Goal: Obtain resource: Download file/media

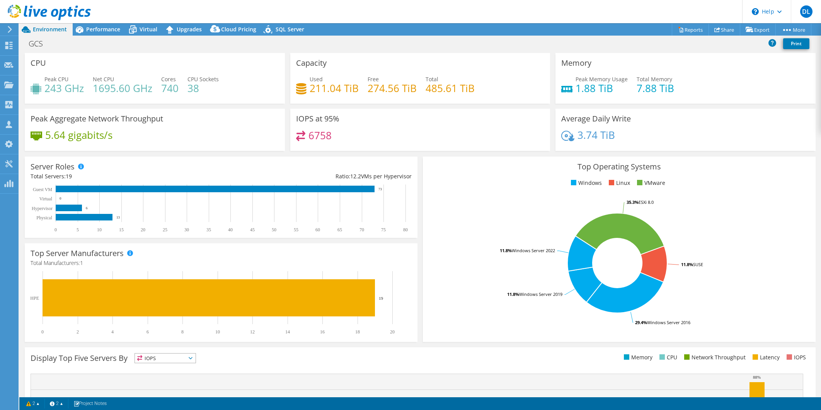
select select "USD"
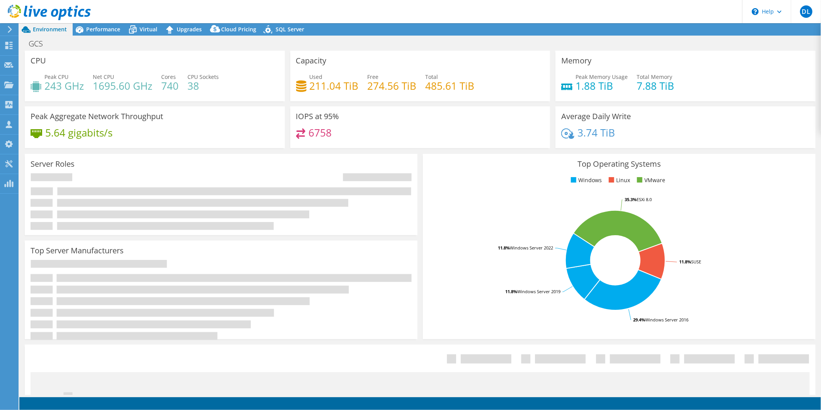
select select "USD"
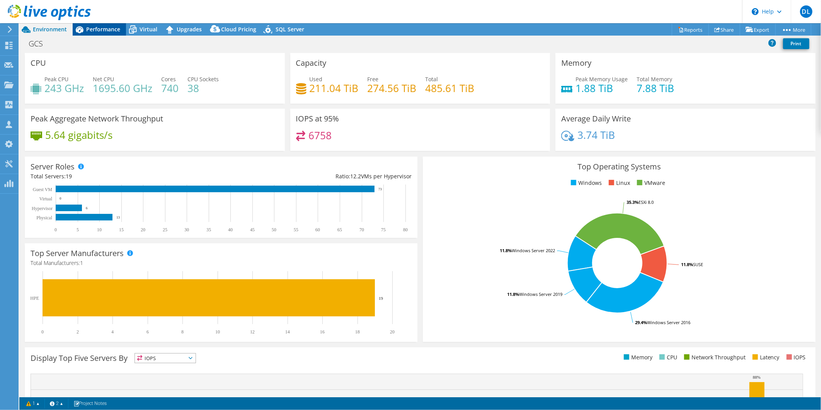
click at [112, 33] on div "Performance" at bounding box center [99, 29] width 53 height 12
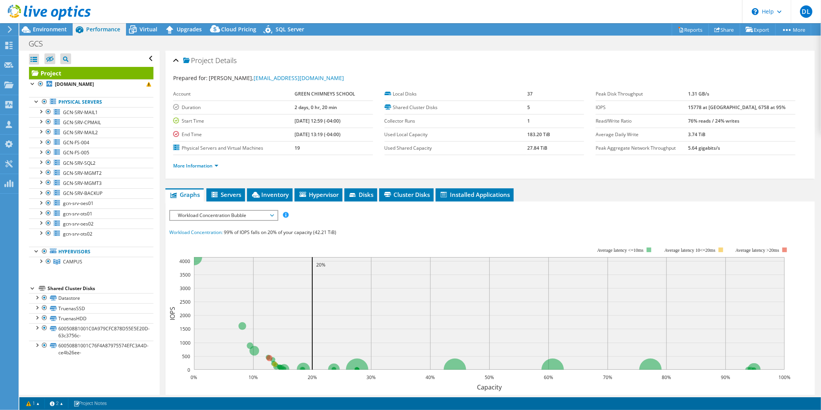
click at [226, 212] on span "Workload Concentration Bubble" at bounding box center [223, 215] width 99 height 9
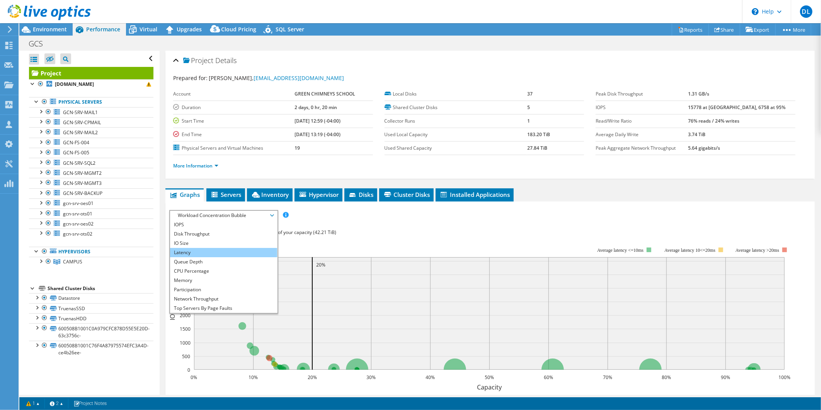
click at [203, 253] on li "Latency" at bounding box center [223, 252] width 107 height 9
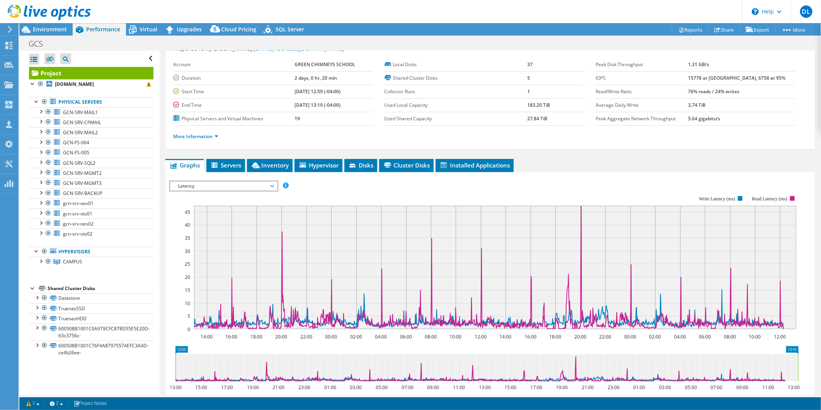
scroll to position [43, 0]
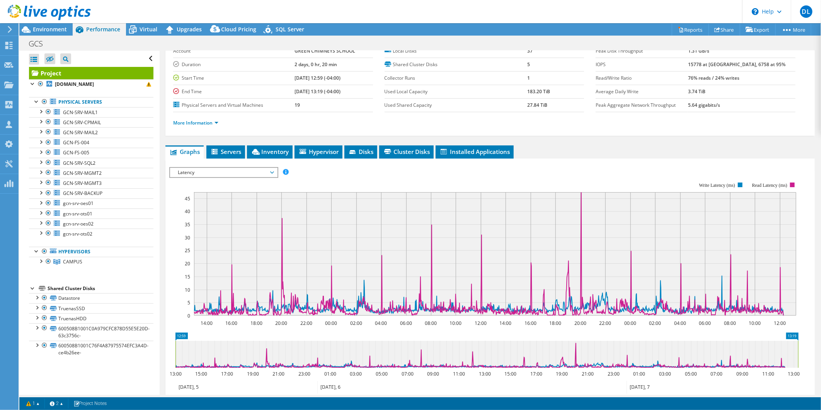
click at [235, 172] on span "Latency" at bounding box center [223, 172] width 99 height 9
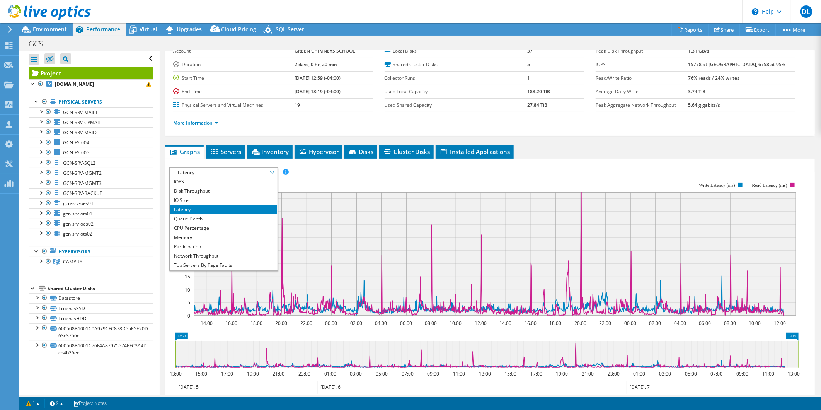
click at [522, 179] on rect at bounding box center [483, 249] width 629 height 155
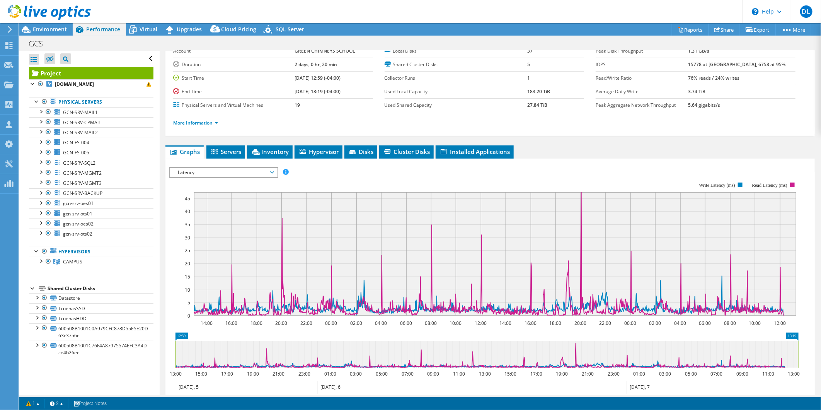
click at [197, 171] on span "Latency" at bounding box center [223, 172] width 99 height 9
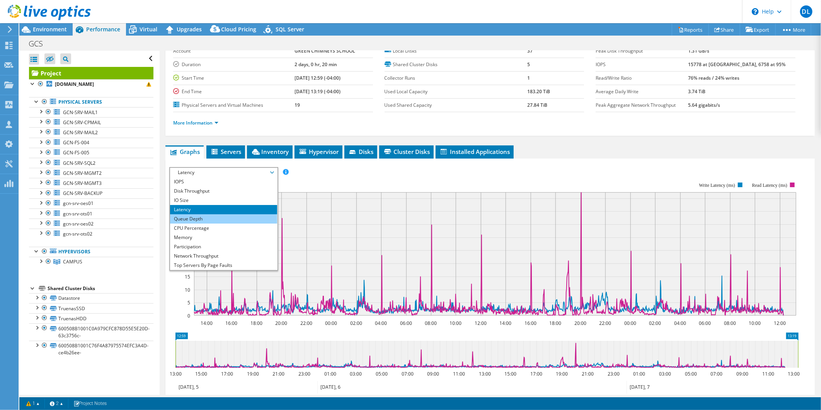
click at [223, 215] on li "Queue Depth" at bounding box center [223, 218] width 107 height 9
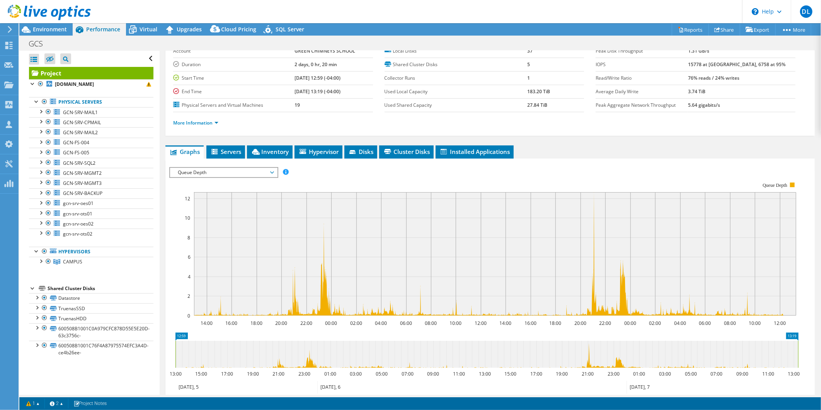
click at [194, 175] on span "Queue Depth" at bounding box center [223, 172] width 99 height 9
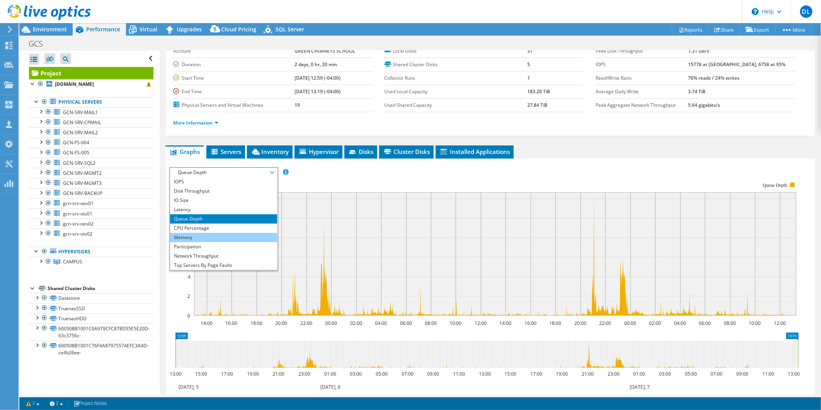
click at [210, 233] on li "Memory" at bounding box center [223, 237] width 107 height 9
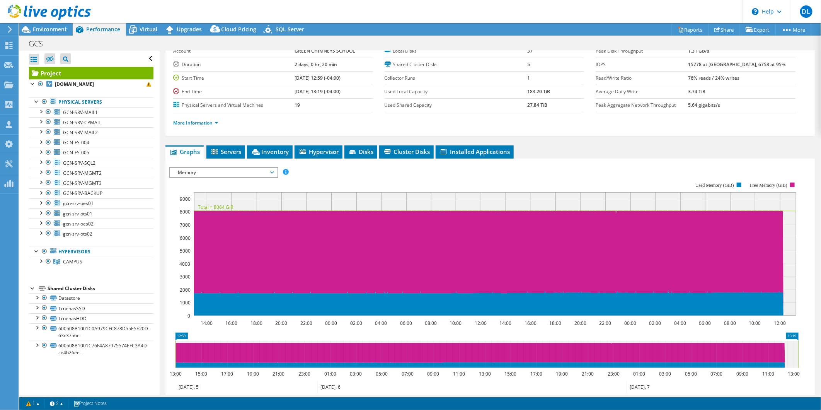
click at [228, 169] on span "Memory" at bounding box center [223, 172] width 99 height 9
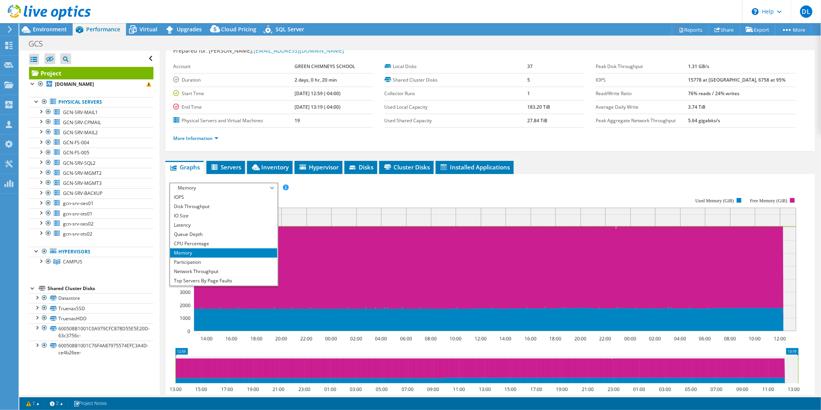
scroll to position [0, 0]
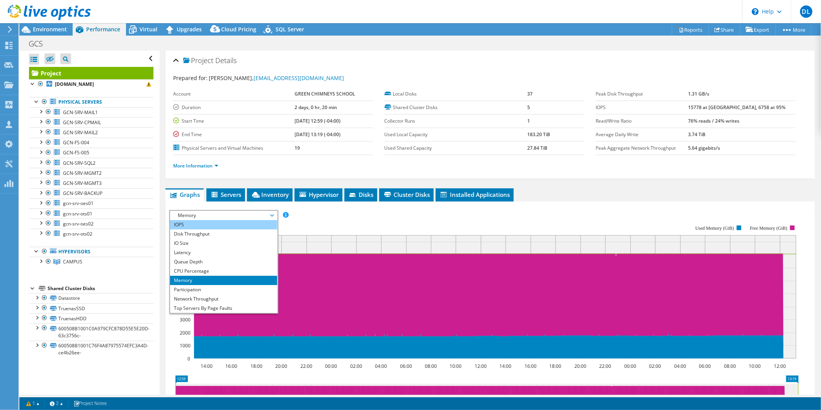
click at [202, 225] on li "IOPS" at bounding box center [223, 224] width 107 height 9
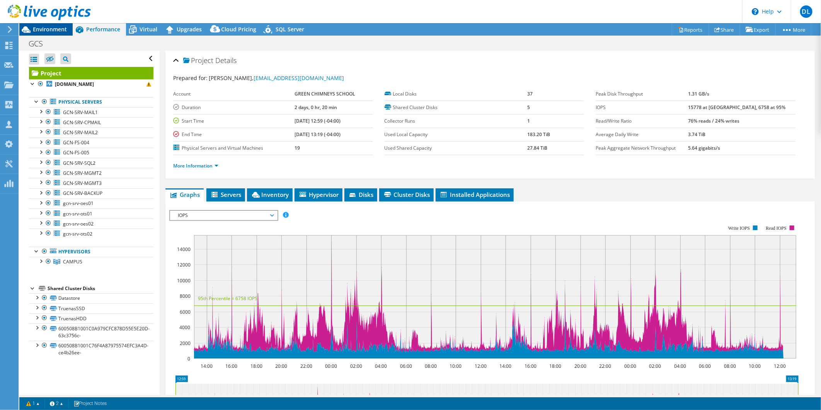
click at [52, 29] on span "Environment" at bounding box center [50, 28] width 34 height 7
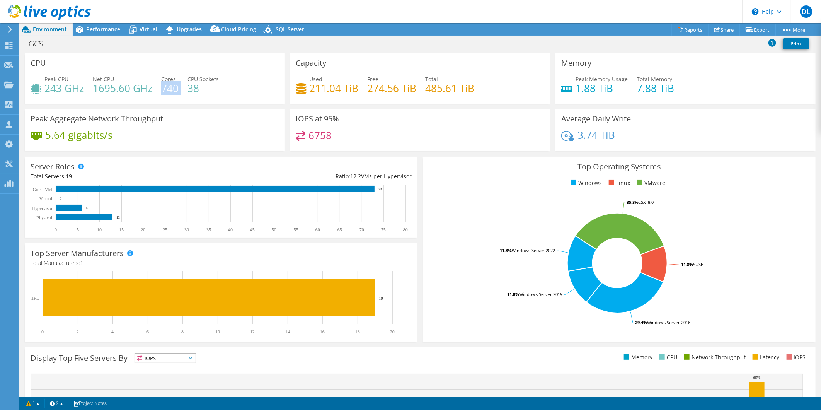
drag, startPoint x: 163, startPoint y: 86, endPoint x: 178, endPoint y: 87, distance: 15.9
click at [178, 87] on div "Peak CPU 243 GHz Net CPU 1695.60 GHz Cores 740 CPU Sockets 38" at bounding box center [155, 87] width 248 height 25
drag, startPoint x: 178, startPoint y: 87, endPoint x: 167, endPoint y: 72, distance: 18.7
click at [165, 72] on div "CPU Peak CPU 243 GHz Net CPU 1695.60 GHz Cores 740 CPU Sockets 38" at bounding box center [155, 78] width 260 height 51
click at [117, 25] on span "Performance" at bounding box center [103, 28] width 34 height 7
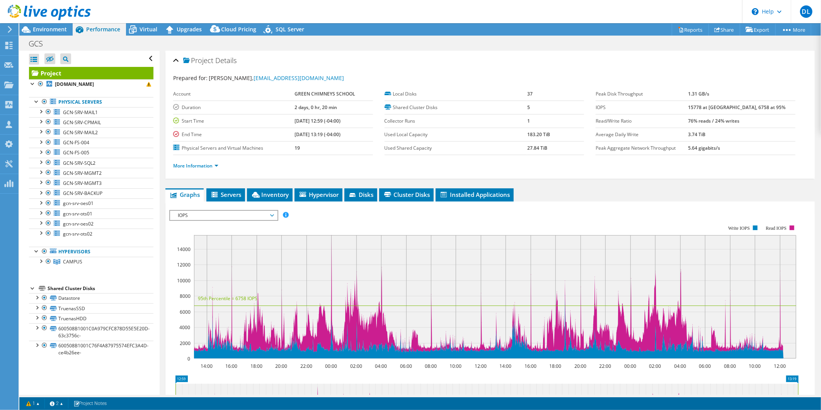
click at [223, 221] on rect at bounding box center [483, 291] width 629 height 155
click at [221, 217] on span "IOPS" at bounding box center [223, 215] width 99 height 9
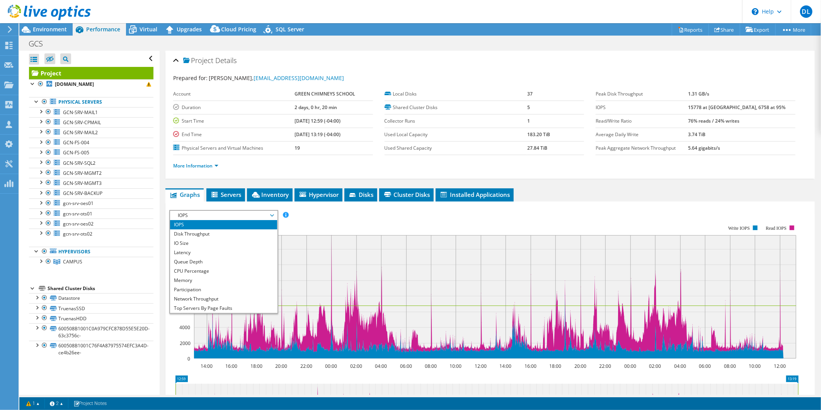
click at [374, 224] on rect at bounding box center [483, 291] width 629 height 155
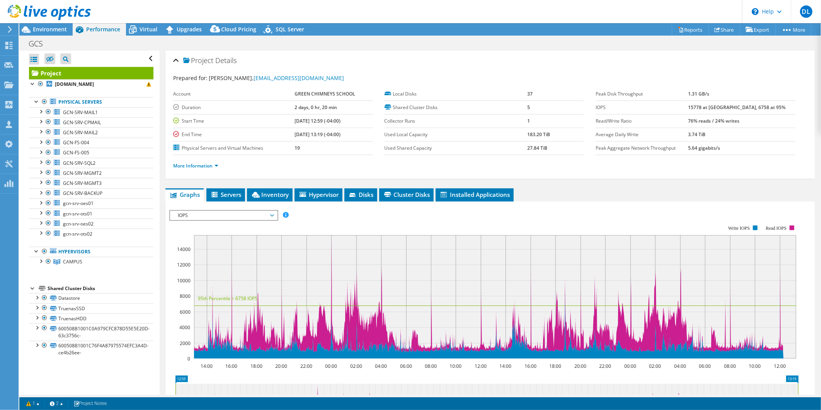
click at [192, 212] on span "IOPS" at bounding box center [223, 215] width 99 height 9
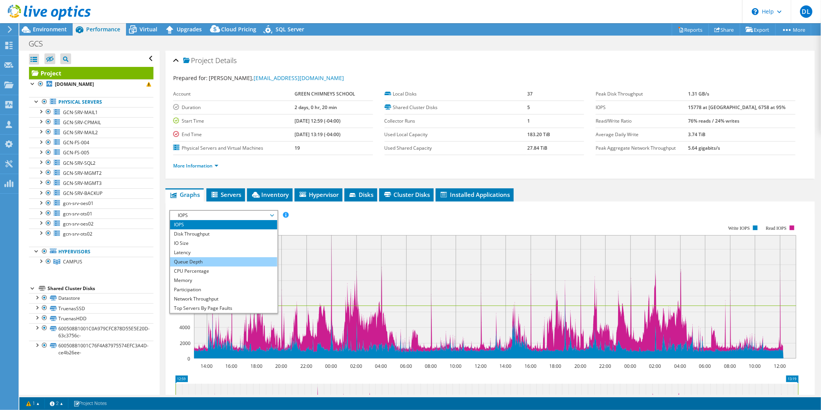
drag, startPoint x: 197, startPoint y: 251, endPoint x: 221, endPoint y: 255, distance: 24.7
click at [197, 251] on li "Latency" at bounding box center [223, 252] width 107 height 9
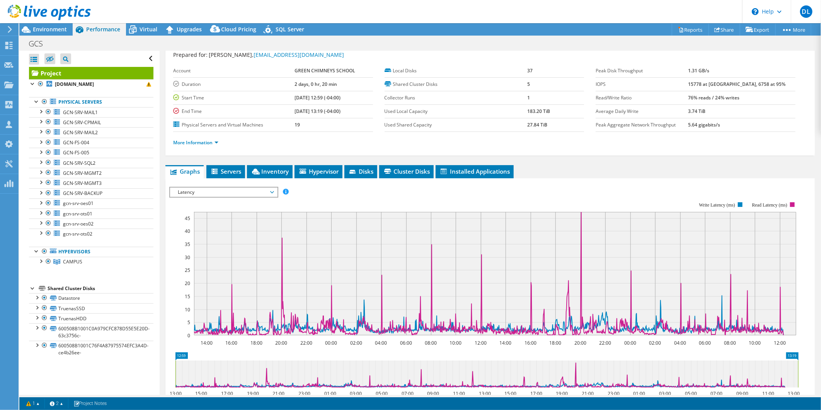
scroll to position [43, 0]
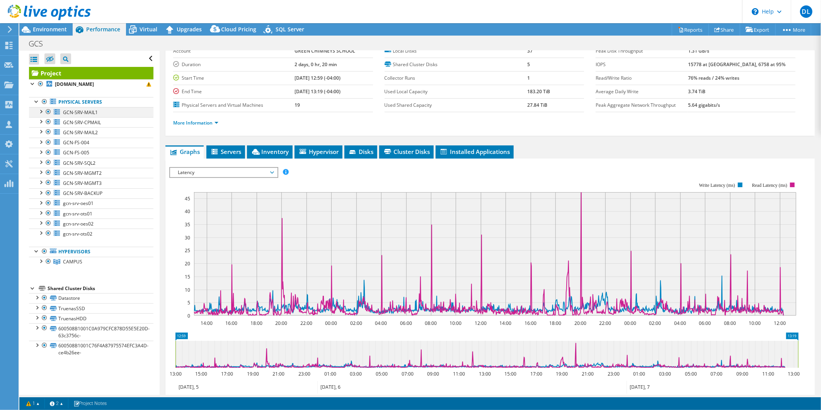
click at [48, 110] on div at bounding box center [48, 111] width 8 height 9
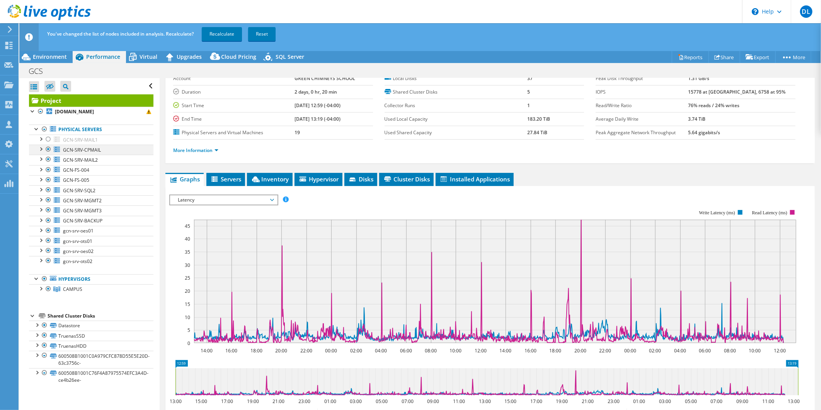
click at [51, 150] on div at bounding box center [48, 148] width 8 height 9
click at [51, 159] on div at bounding box center [48, 159] width 8 height 9
click at [49, 168] on div at bounding box center [48, 169] width 8 height 9
click at [51, 179] on div at bounding box center [48, 179] width 8 height 9
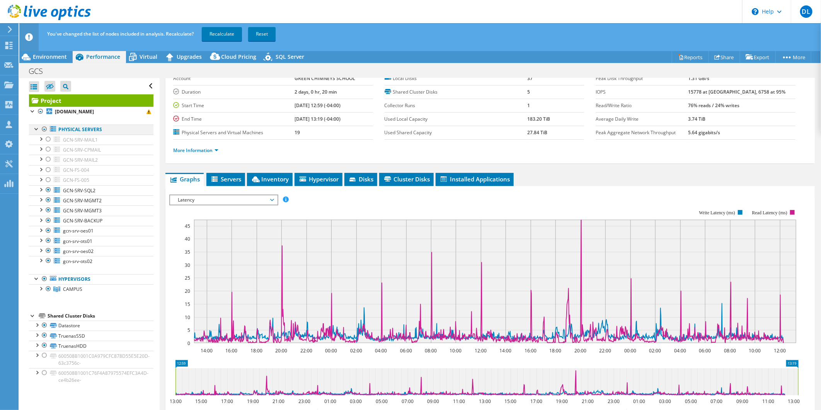
click at [45, 128] on div at bounding box center [45, 128] width 8 height 9
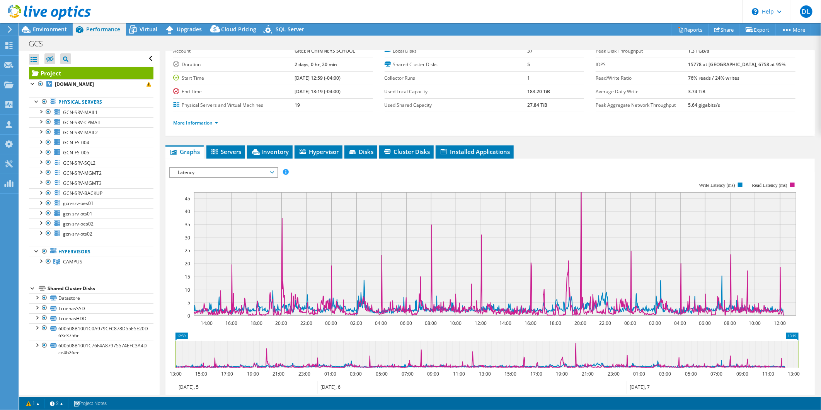
click at [357, 174] on rect at bounding box center [483, 249] width 629 height 155
click at [232, 168] on span "Latency" at bounding box center [223, 172] width 99 height 9
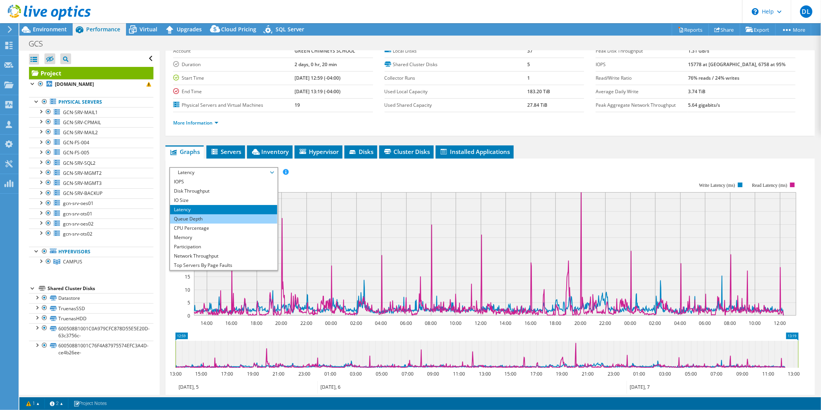
scroll to position [28, 0]
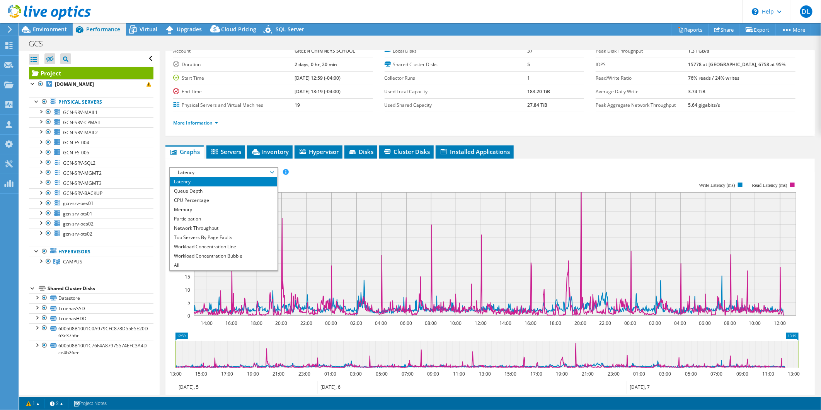
click at [337, 172] on rect at bounding box center [483, 249] width 629 height 155
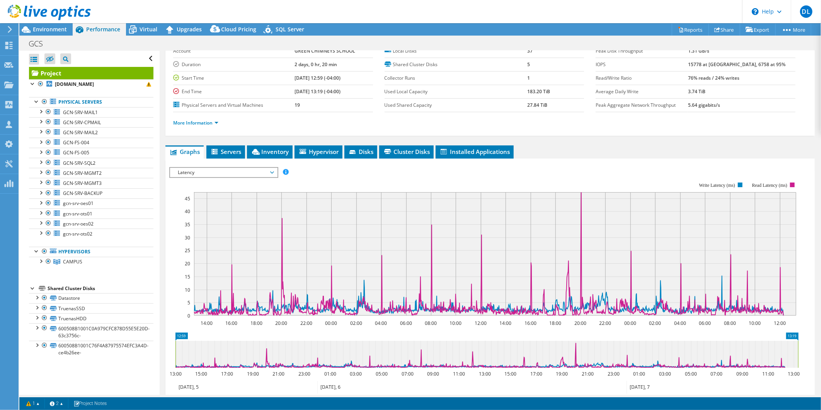
click at [215, 173] on span "Latency" at bounding box center [223, 172] width 99 height 9
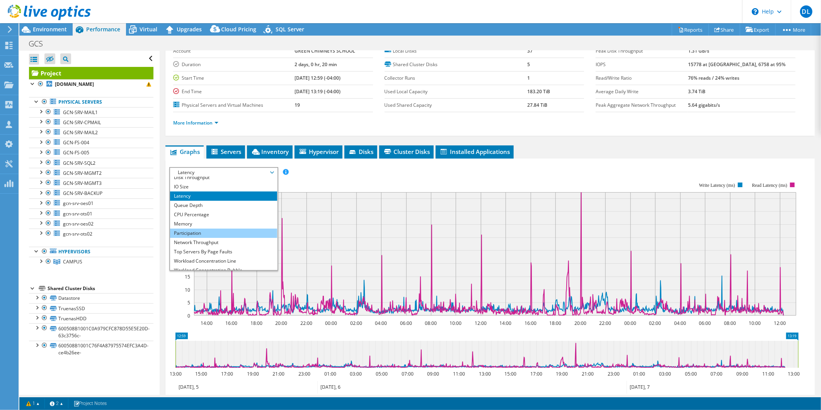
scroll to position [0, 0]
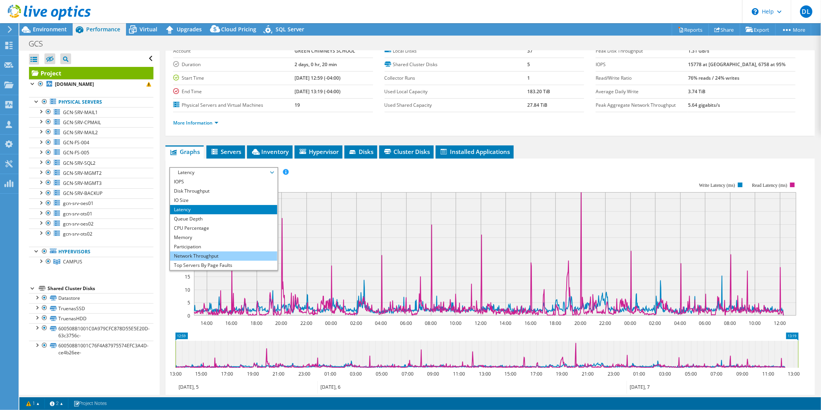
click at [217, 251] on li "Network Throughput" at bounding box center [223, 255] width 107 height 9
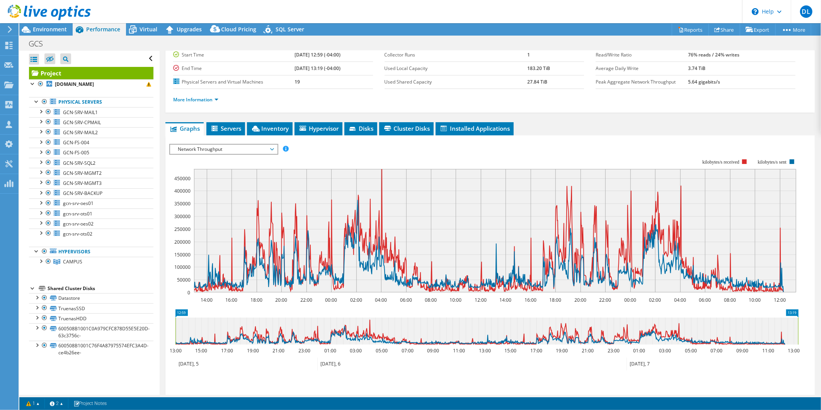
scroll to position [86, 0]
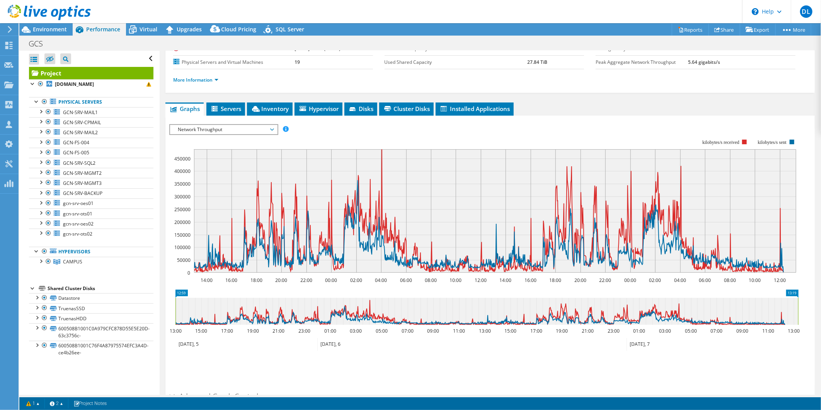
click at [236, 125] on span "Network Throughput" at bounding box center [223, 129] width 99 height 9
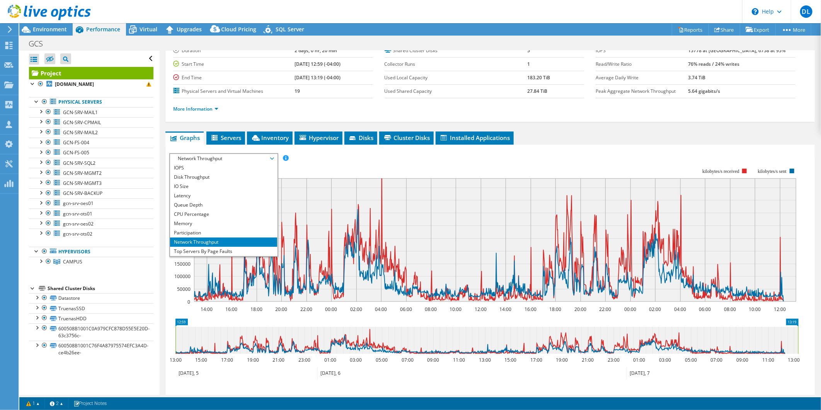
scroll to position [43, 0]
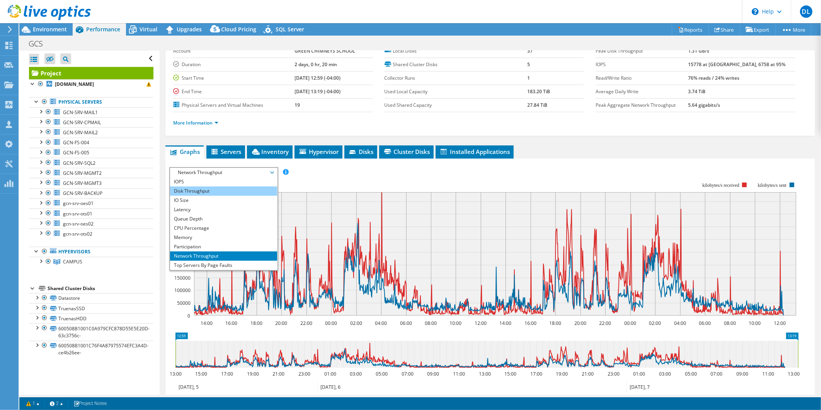
click at [201, 192] on li "Disk Throughput" at bounding box center [223, 190] width 107 height 9
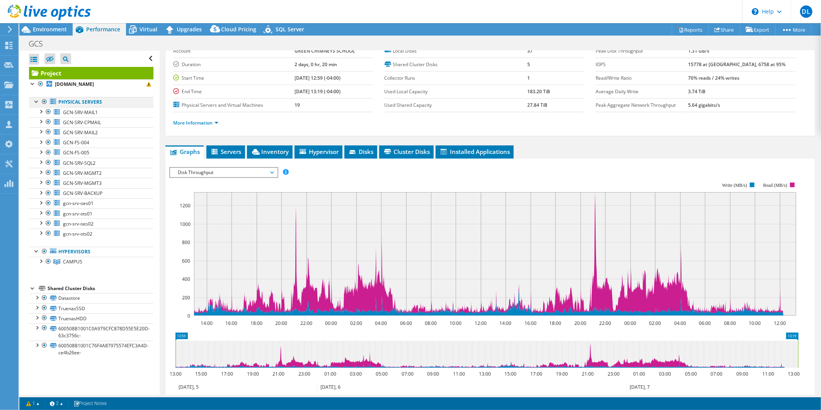
click at [45, 100] on div at bounding box center [45, 101] width 8 height 9
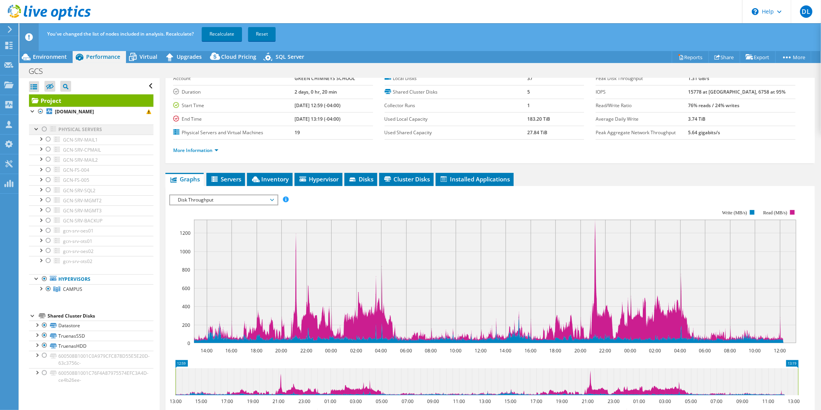
click at [46, 131] on div at bounding box center [45, 128] width 8 height 9
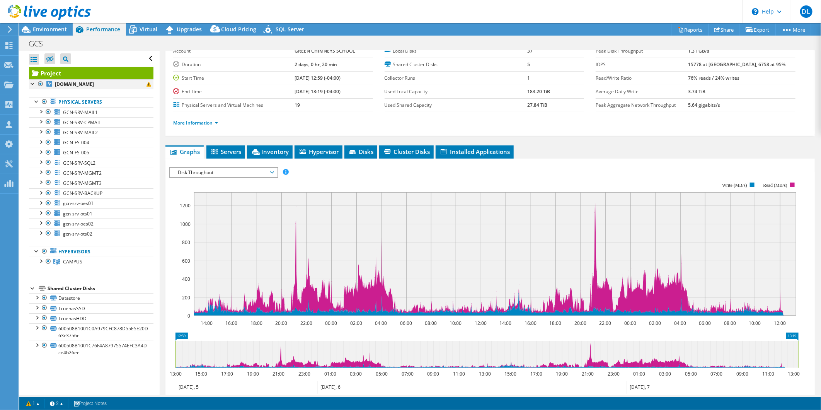
click at [41, 86] on div at bounding box center [41, 83] width 8 height 9
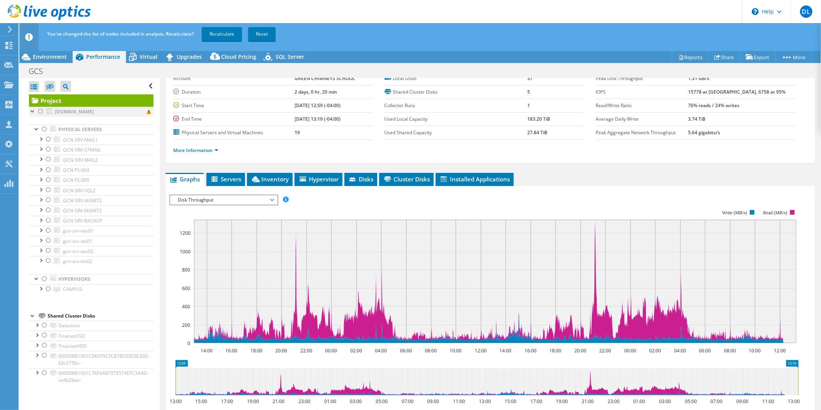
click at [42, 110] on div at bounding box center [41, 111] width 8 height 9
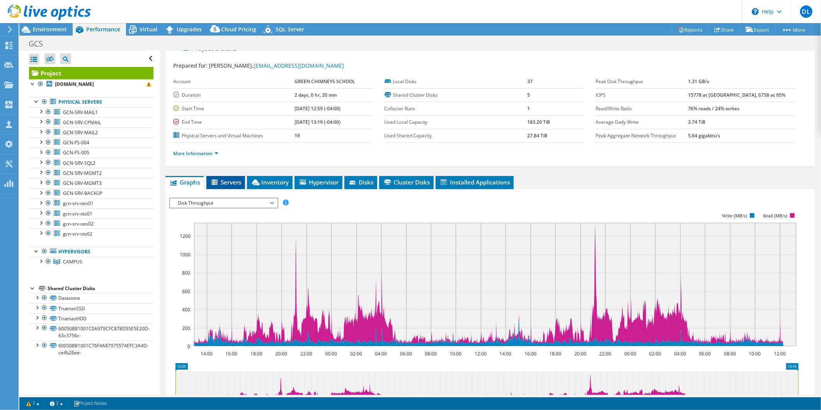
scroll to position [0, 0]
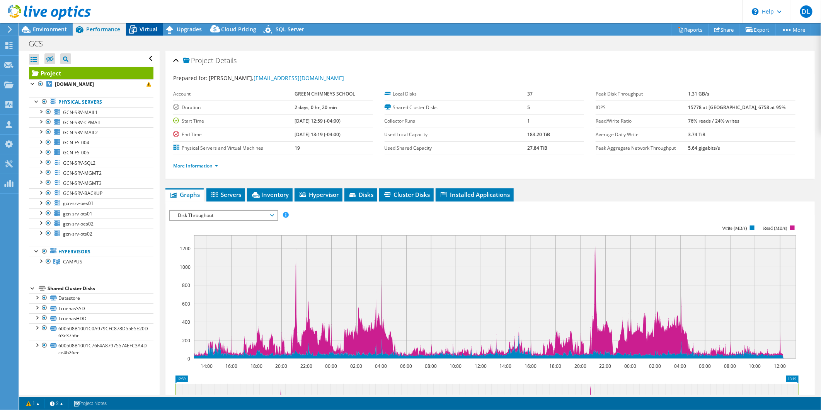
click at [153, 29] on span "Virtual" at bounding box center [148, 28] width 18 height 7
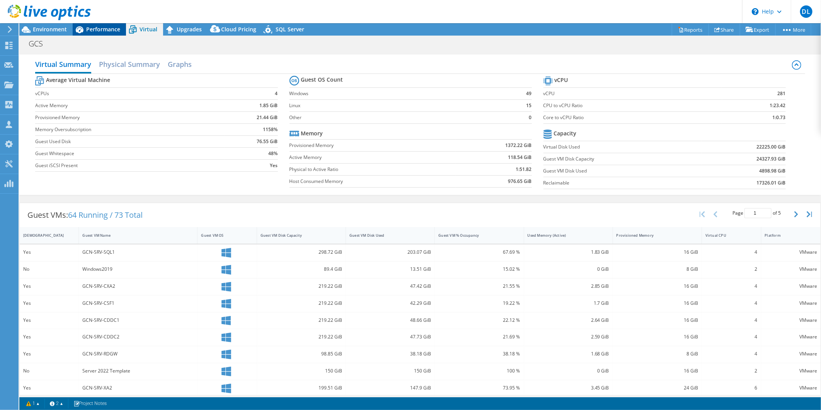
click at [99, 29] on span "Performance" at bounding box center [103, 28] width 34 height 7
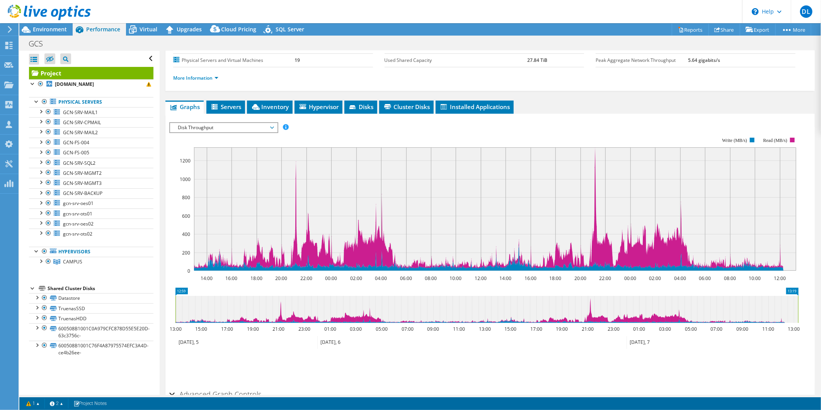
scroll to position [45, 0]
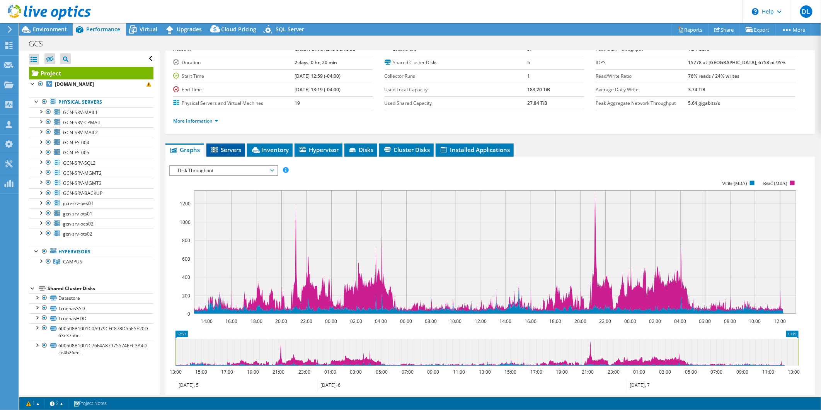
click at [219, 147] on span "Servers" at bounding box center [225, 150] width 31 height 8
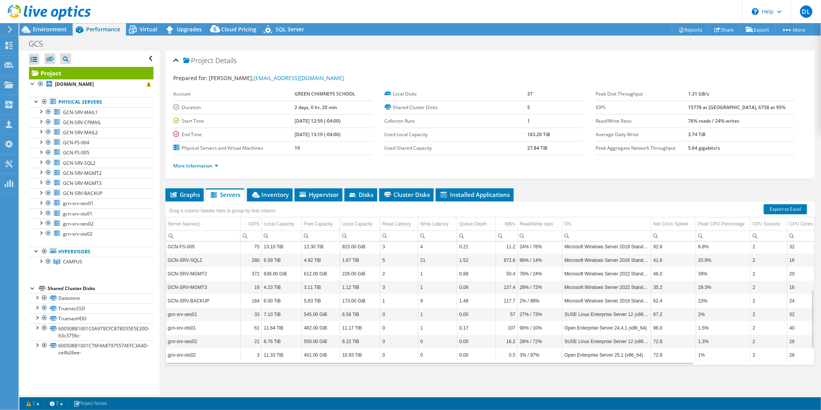
scroll to position [0, 0]
click at [178, 188] on li "Graphs" at bounding box center [184, 194] width 38 height 13
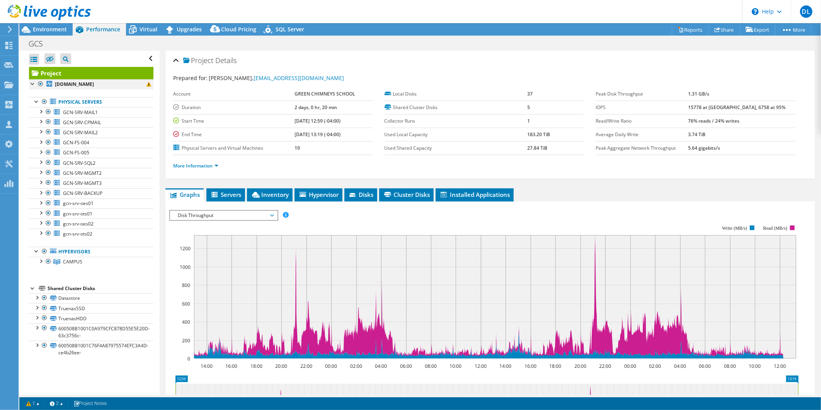
click at [42, 84] on div at bounding box center [41, 83] width 8 height 9
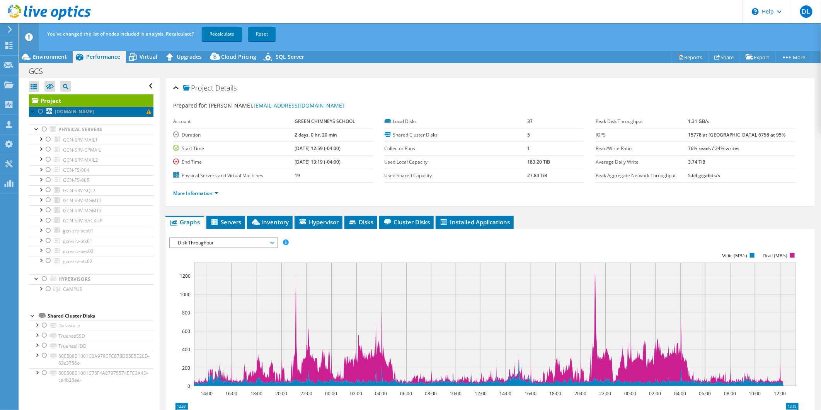
click at [44, 111] on link "[DOMAIN_NAME]" at bounding box center [91, 112] width 124 height 10
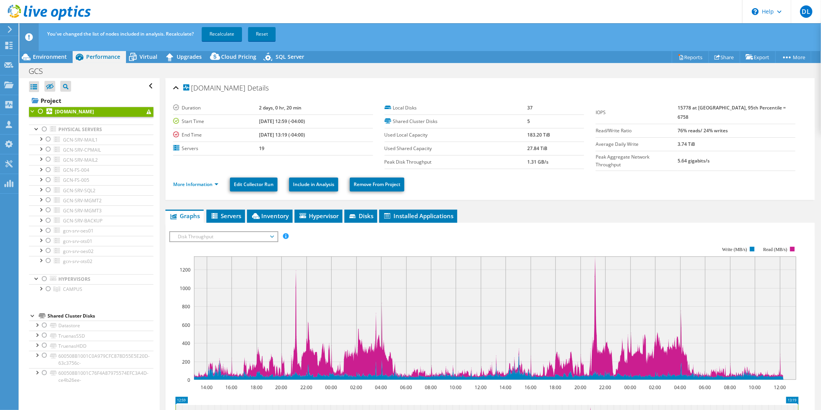
click at [38, 109] on div at bounding box center [41, 111] width 8 height 9
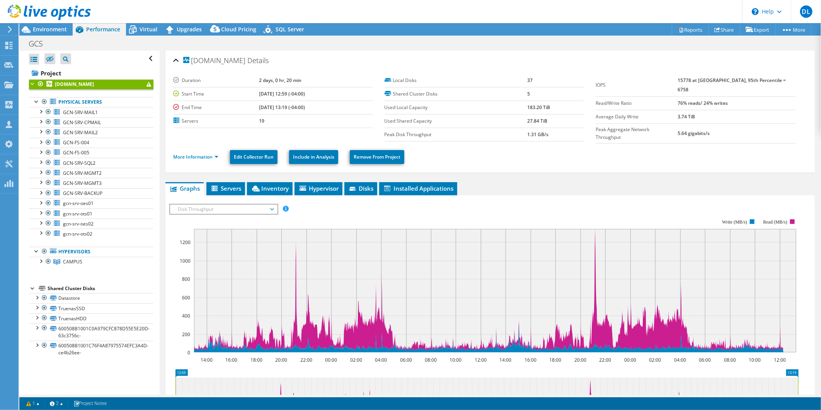
click at [40, 84] on div at bounding box center [41, 83] width 8 height 9
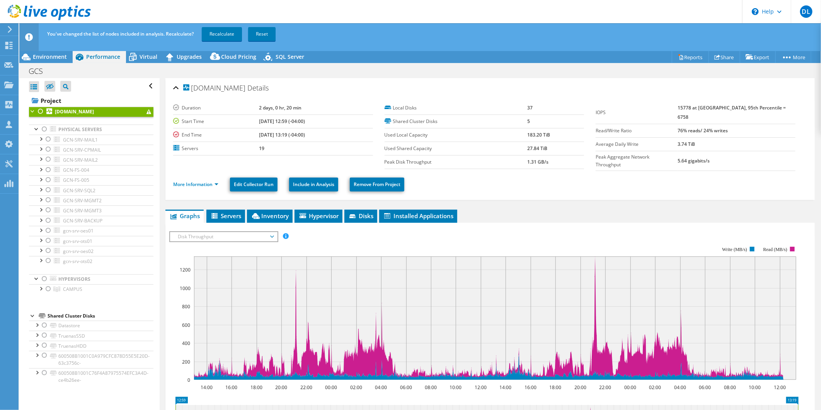
click at [41, 112] on div at bounding box center [41, 111] width 8 height 9
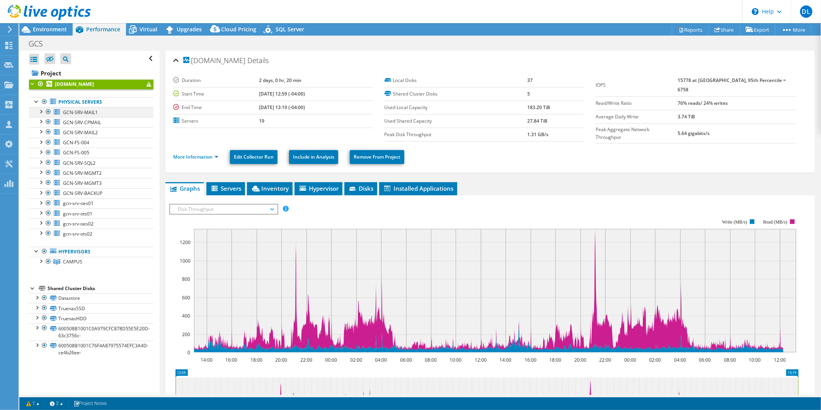
click at [48, 113] on div at bounding box center [48, 111] width 8 height 9
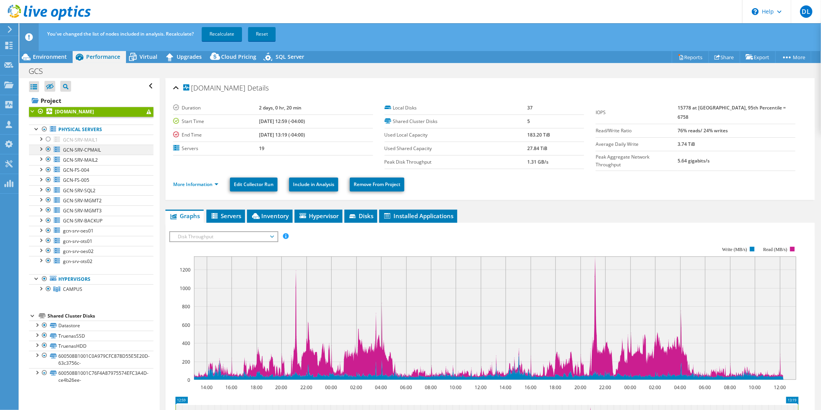
click at [49, 153] on div at bounding box center [48, 148] width 8 height 9
click at [49, 161] on div at bounding box center [48, 159] width 8 height 9
click at [49, 172] on div at bounding box center [48, 169] width 8 height 9
click at [50, 185] on div at bounding box center [48, 189] width 8 height 9
click at [49, 182] on div at bounding box center [48, 179] width 8 height 9
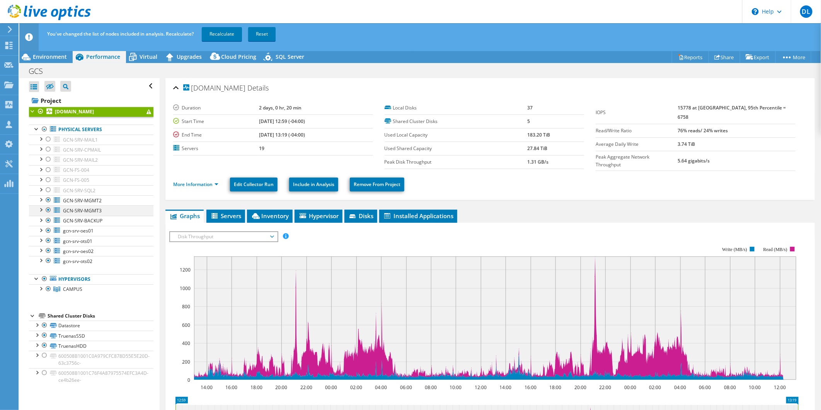
click at [50, 207] on div at bounding box center [48, 209] width 8 height 9
click at [52, 200] on div at bounding box center [48, 199] width 8 height 9
click at [54, 218] on icon at bounding box center [57, 220] width 7 height 6
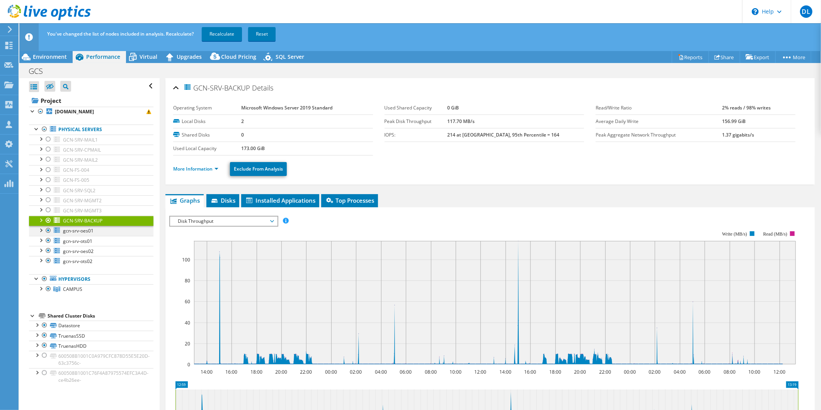
click at [48, 231] on div at bounding box center [48, 230] width 8 height 9
click at [51, 239] on div at bounding box center [48, 240] width 8 height 9
click at [50, 252] on div at bounding box center [48, 250] width 8 height 9
click at [52, 263] on div at bounding box center [48, 260] width 8 height 9
click at [48, 218] on div at bounding box center [48, 220] width 8 height 9
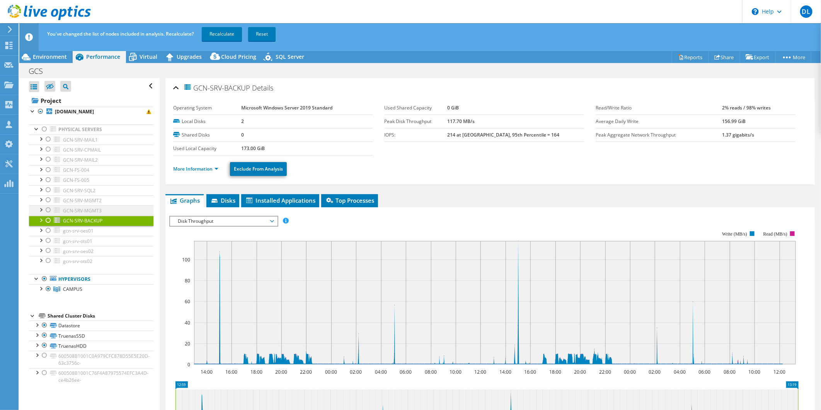
click at [51, 212] on div at bounding box center [48, 209] width 8 height 9
click at [46, 202] on div at bounding box center [48, 199] width 8 height 9
click at [49, 213] on div at bounding box center [48, 209] width 8 height 9
click at [49, 199] on div at bounding box center [48, 199] width 8 height 9
click at [48, 189] on div at bounding box center [48, 189] width 8 height 9
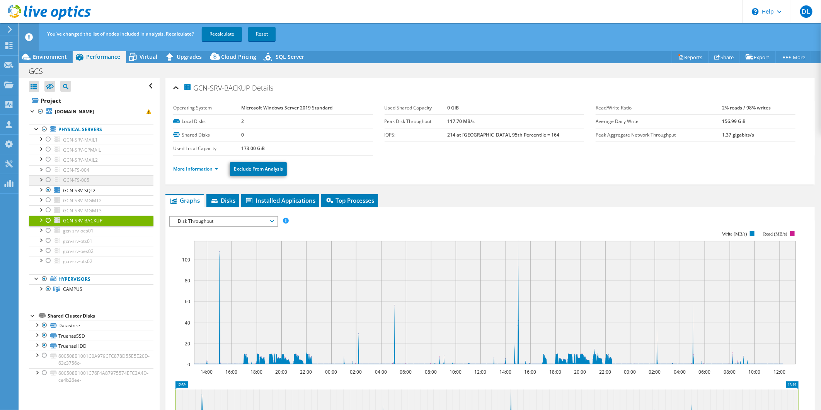
click at [49, 179] on div at bounding box center [48, 179] width 8 height 9
click at [48, 169] on div at bounding box center [48, 169] width 8 height 9
click at [48, 159] on div at bounding box center [48, 159] width 8 height 9
click at [49, 147] on div at bounding box center [48, 148] width 8 height 9
click at [49, 137] on div at bounding box center [48, 138] width 8 height 9
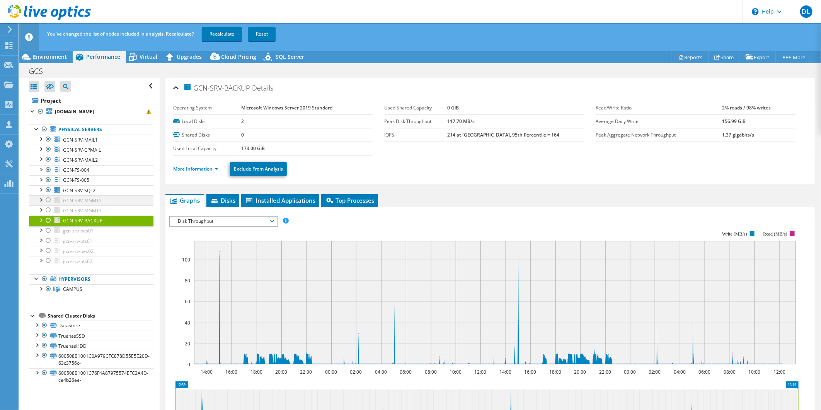
click at [49, 201] on div at bounding box center [48, 199] width 8 height 9
click at [49, 211] on div at bounding box center [48, 209] width 8 height 9
click at [51, 220] on div at bounding box center [48, 220] width 8 height 9
click at [50, 233] on div at bounding box center [48, 230] width 8 height 9
click at [49, 240] on div at bounding box center [48, 240] width 8 height 9
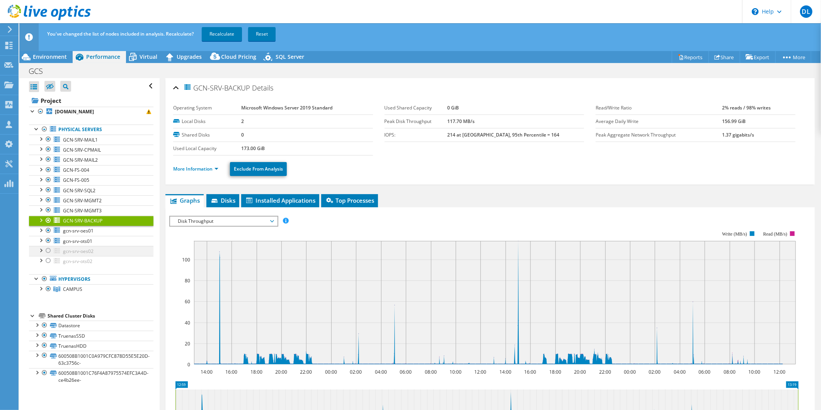
click at [49, 252] on div at bounding box center [48, 250] width 8 height 9
click at [50, 261] on div at bounding box center [48, 260] width 8 height 9
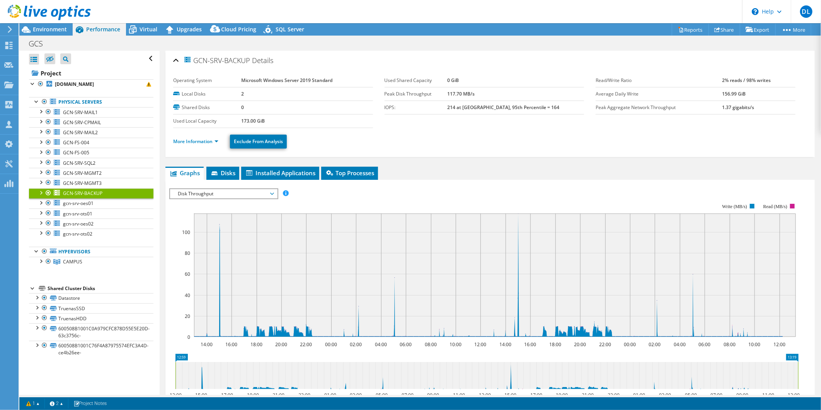
click at [162, 311] on div "GCN-SRV-BACKUP Details Operating System Microsoft Windows Server 2019 Standard …" at bounding box center [490, 278] width 661 height 455
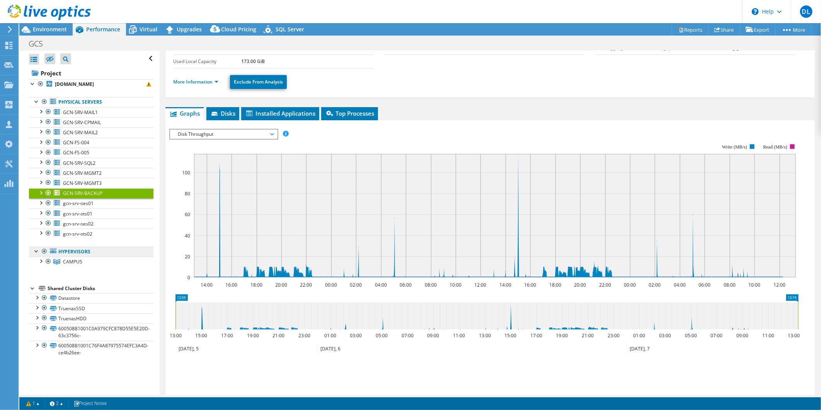
scroll to position [24, 0]
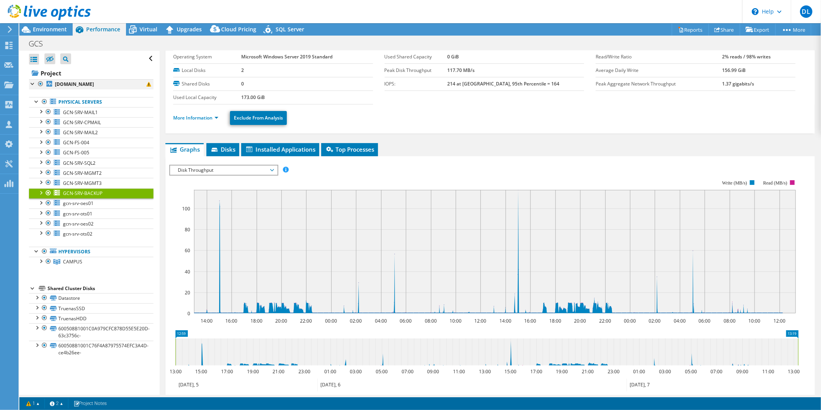
drag, startPoint x: 38, startPoint y: 80, endPoint x: 41, endPoint y: 83, distance: 4.7
click at [39, 80] on div at bounding box center [41, 83] width 8 height 9
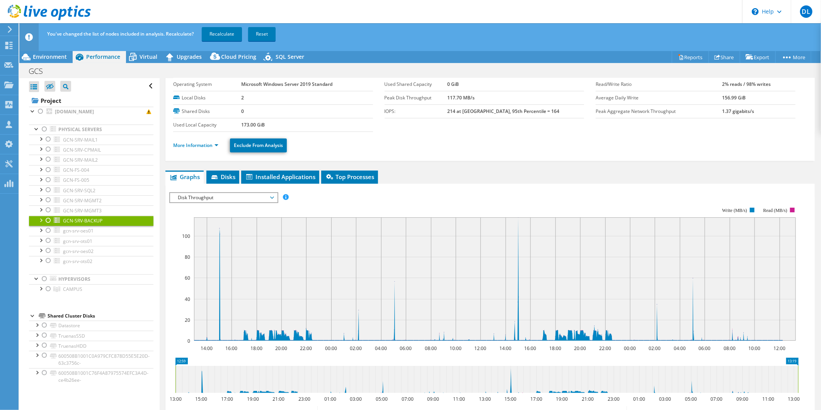
click at [41, 84] on div "Open All Close All Hide Excluded Nodes Project Tree Filter" at bounding box center [91, 86] width 124 height 16
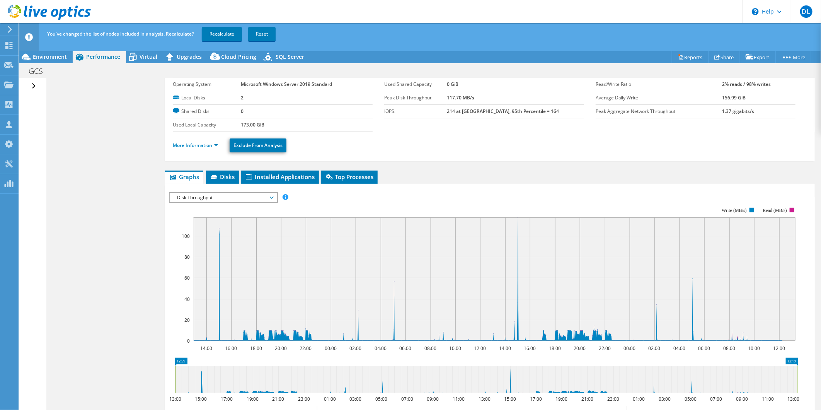
click at [35, 82] on div "Open All Close All Hide Excluded Nodes Project Tree Filter" at bounding box center [34, 86] width 11 height 16
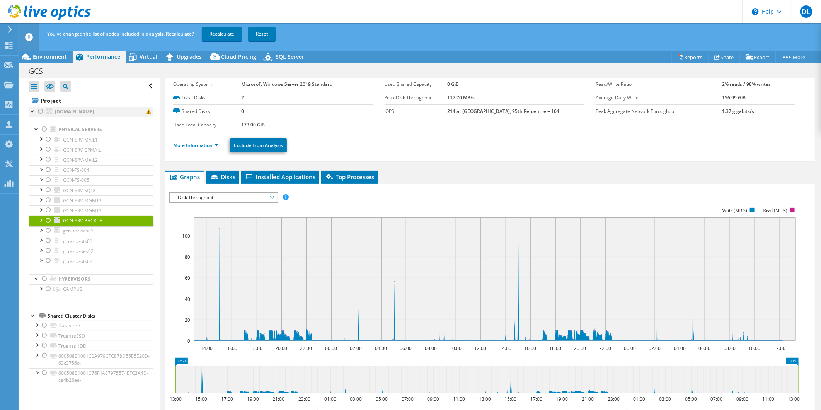
click at [40, 109] on div at bounding box center [41, 111] width 8 height 9
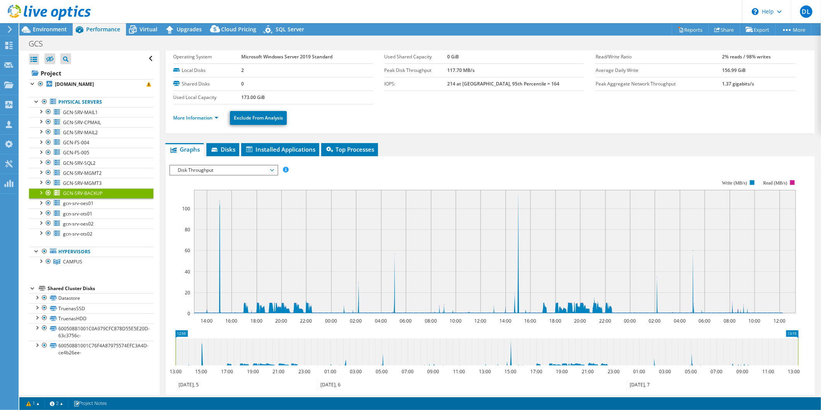
click at [454, 269] on rect at bounding box center [495, 251] width 602 height 123
click at [221, 150] on span "Disks" at bounding box center [222, 149] width 25 height 8
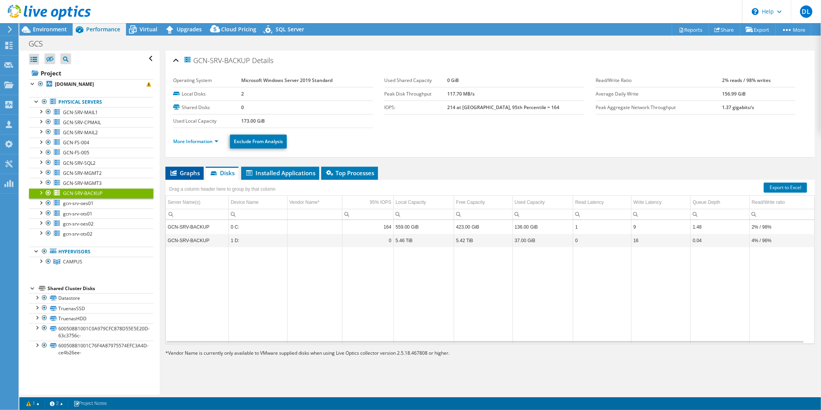
click at [190, 175] on span "Graphs" at bounding box center [184, 173] width 31 height 8
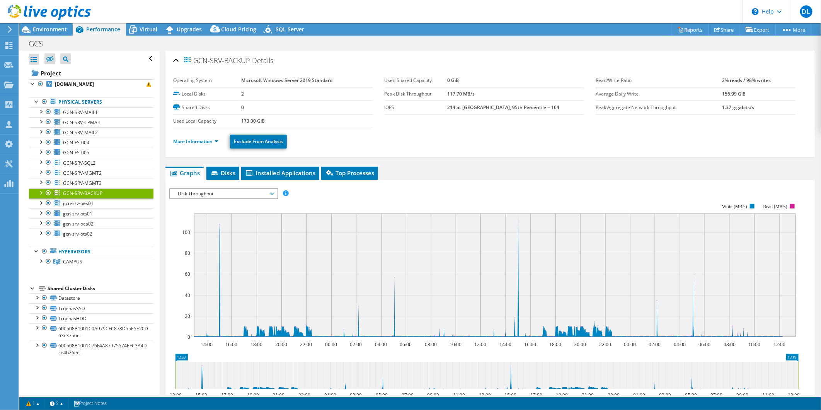
click at [684, 180] on div "IOPS Disk Throughput IO Size Latency Queue Depth CPU Percentage Memory Page Fau…" at bounding box center [489, 316] width 641 height 272
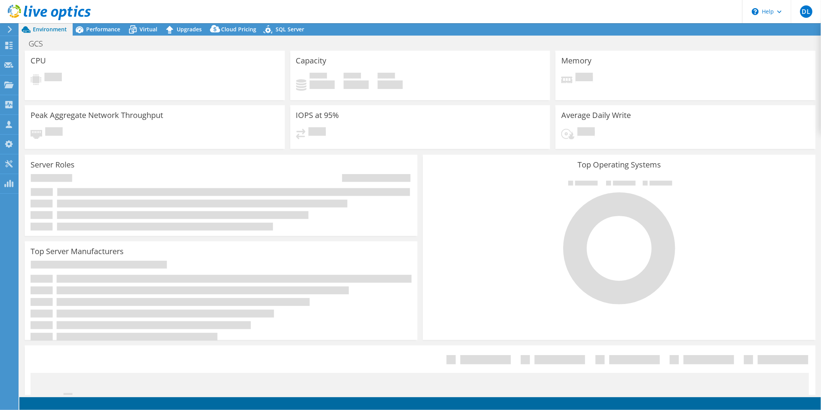
select select "USD"
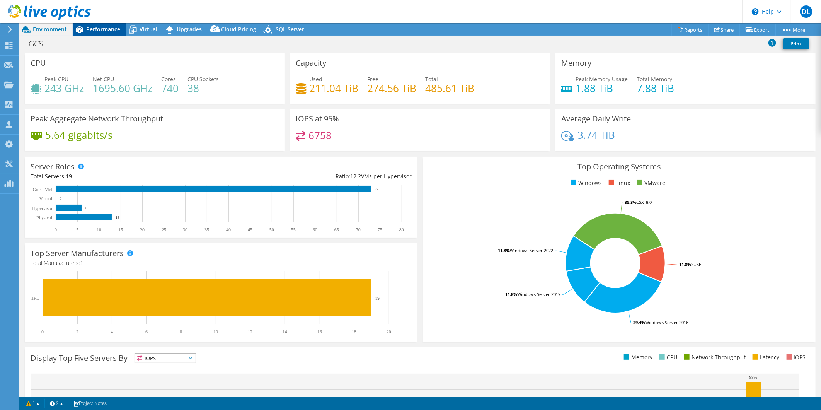
click at [91, 31] on span "Performance" at bounding box center [103, 28] width 34 height 7
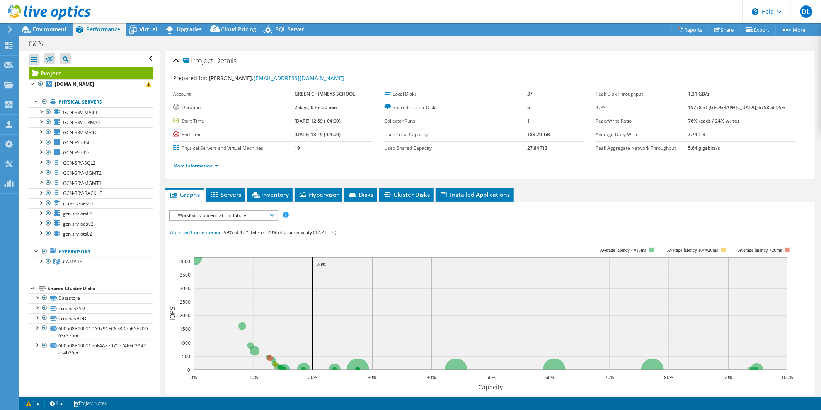
click at [219, 211] on span "Workload Concentration Bubble" at bounding box center [223, 215] width 99 height 9
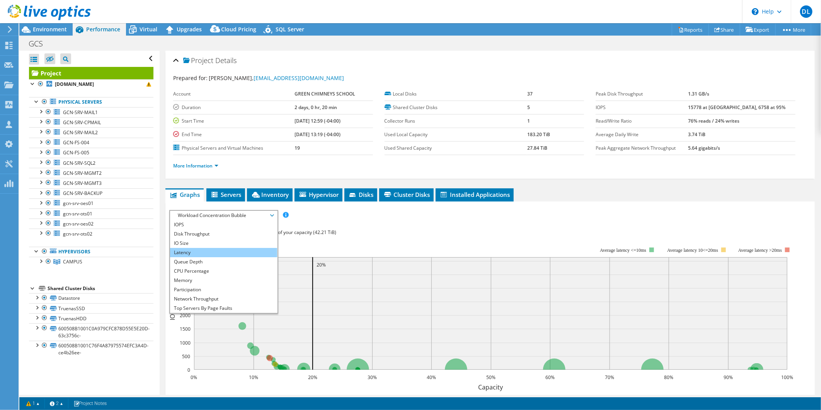
click at [206, 250] on li "Latency" at bounding box center [223, 252] width 107 height 9
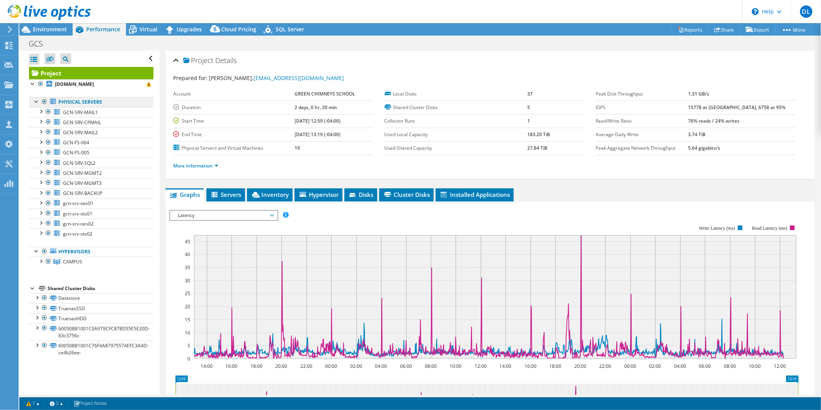
click at [65, 103] on link "Physical Servers" at bounding box center [91, 102] width 124 height 10
click at [47, 103] on div at bounding box center [45, 101] width 8 height 9
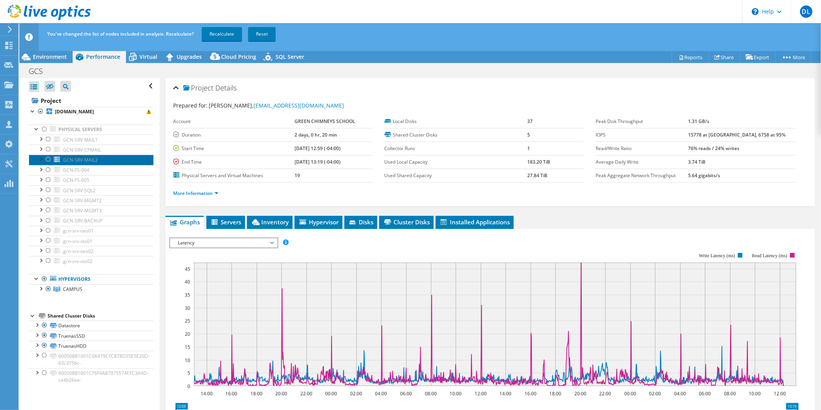
click at [70, 156] on link "GCN-SRV-MAIL2" at bounding box center [91, 160] width 124 height 10
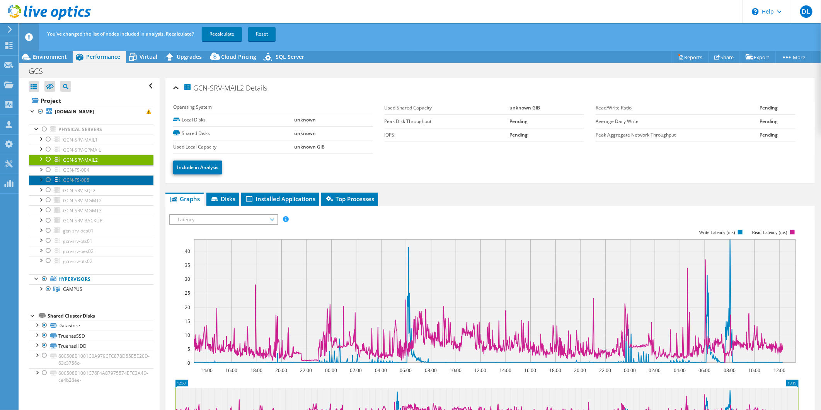
click at [75, 176] on link "GCN-FS-005" at bounding box center [91, 180] width 124 height 10
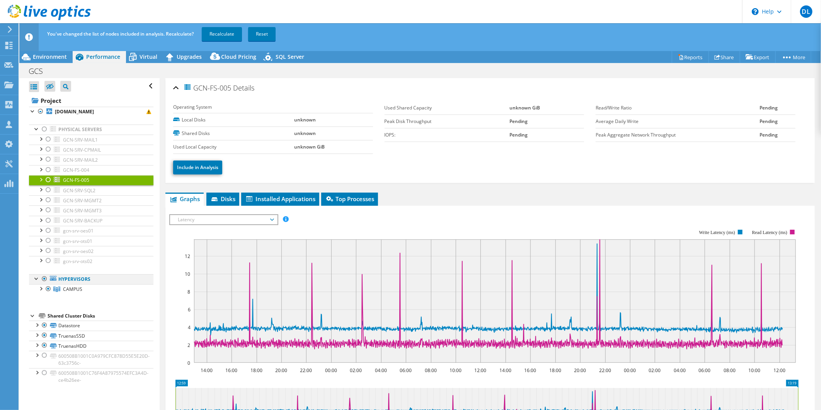
click at [44, 280] on div at bounding box center [45, 278] width 8 height 9
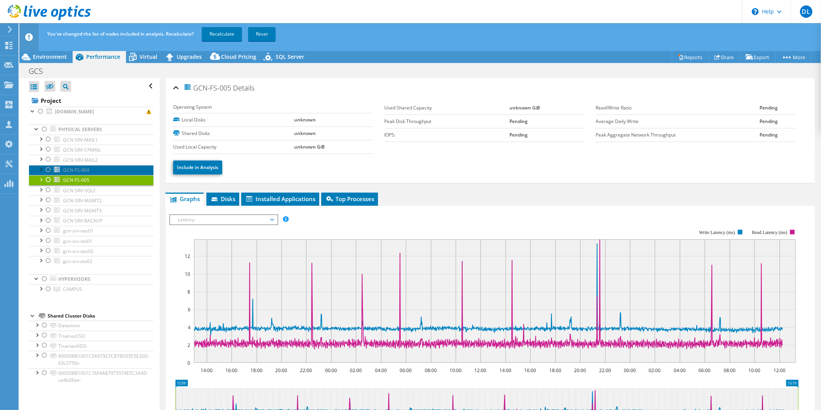
click at [90, 168] on link "GCN-FS-004" at bounding box center [91, 170] width 124 height 10
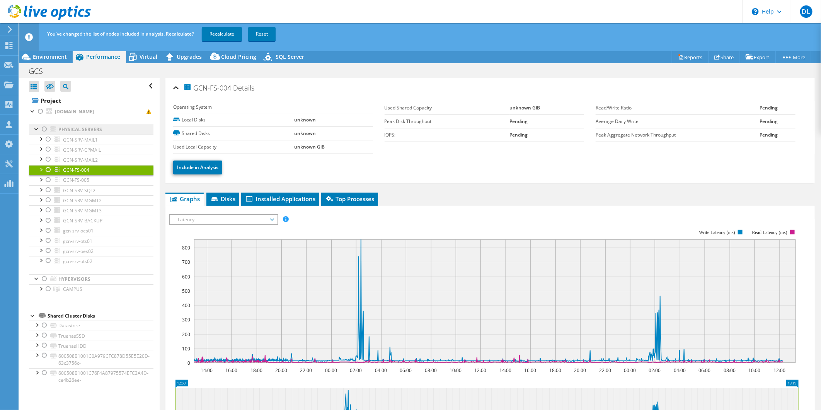
click at [80, 133] on link "Physical Servers" at bounding box center [91, 129] width 124 height 10
click at [76, 140] on span "GCN-SRV-MAIL1" at bounding box center [80, 139] width 35 height 7
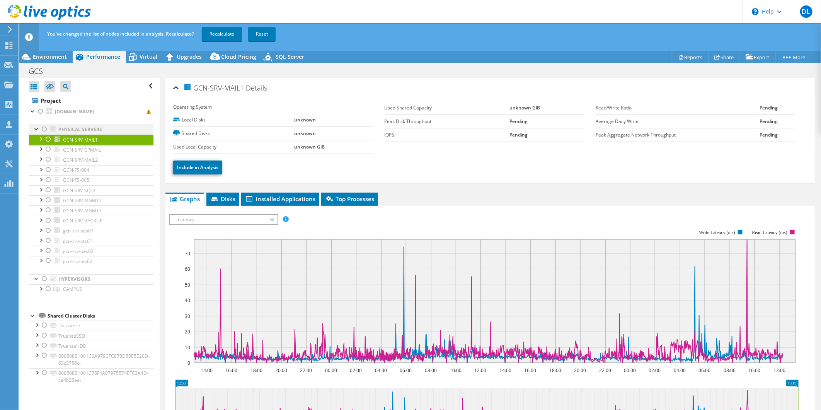
click at [47, 129] on div at bounding box center [45, 128] width 8 height 9
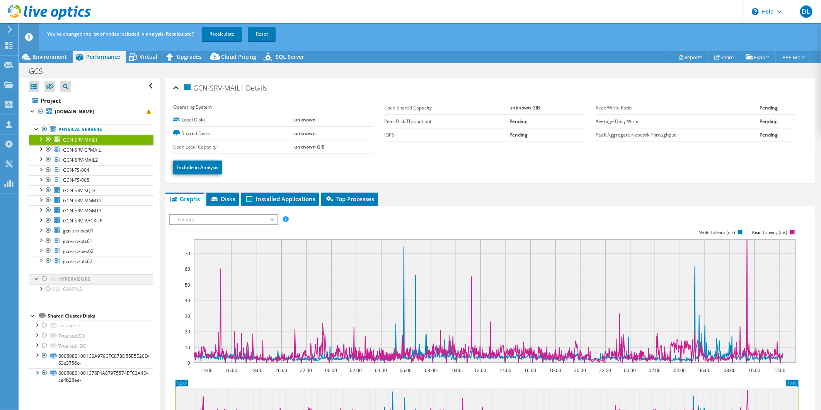
click at [45, 277] on div at bounding box center [45, 278] width 8 height 9
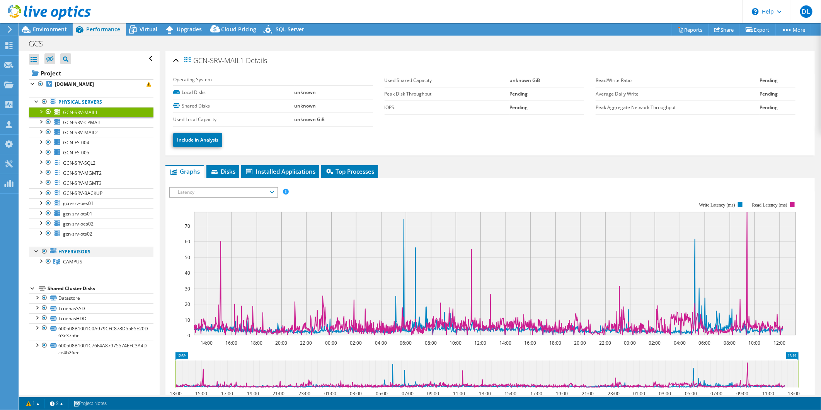
click at [42, 251] on div at bounding box center [45, 250] width 8 height 9
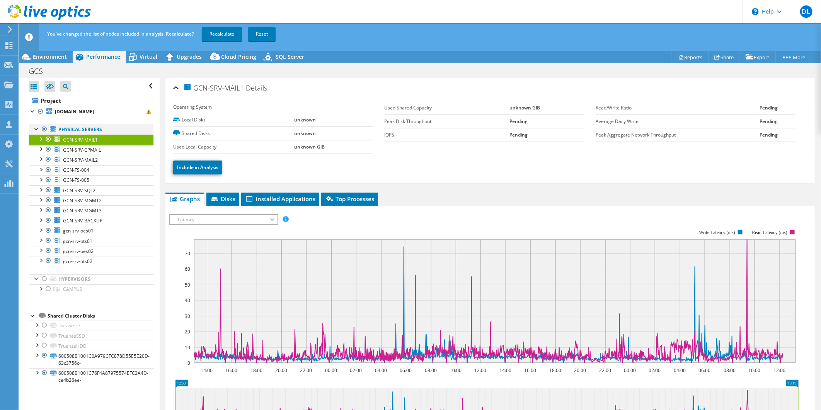
click at [45, 129] on div at bounding box center [45, 128] width 8 height 9
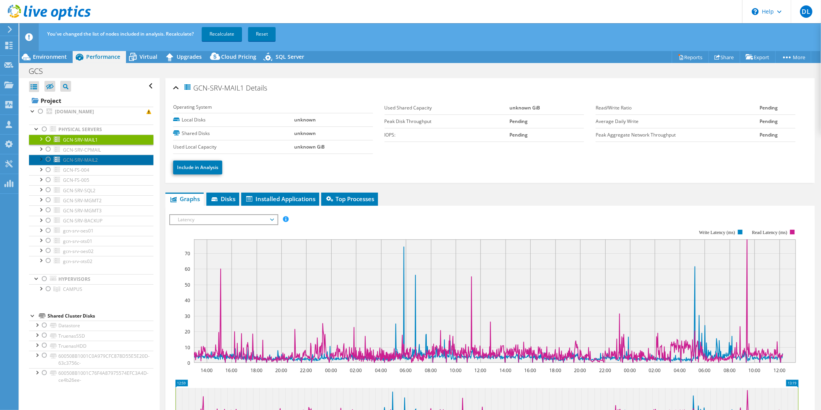
click at [90, 155] on link "GCN-SRV-MAIL2" at bounding box center [91, 160] width 124 height 10
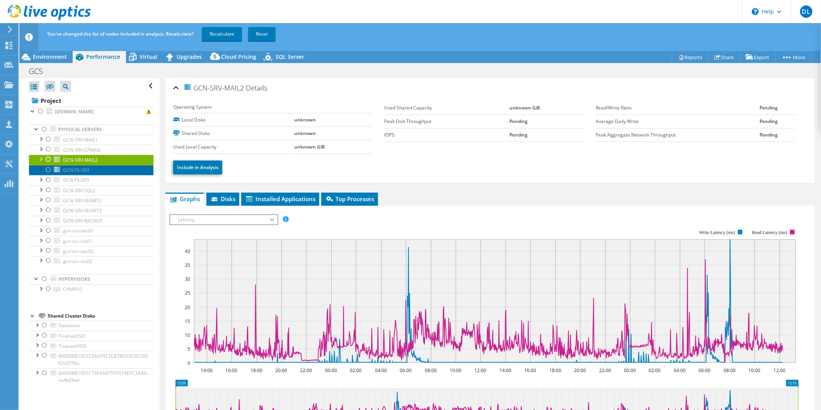
click at [91, 170] on link "GCN-FS-004" at bounding box center [91, 170] width 124 height 10
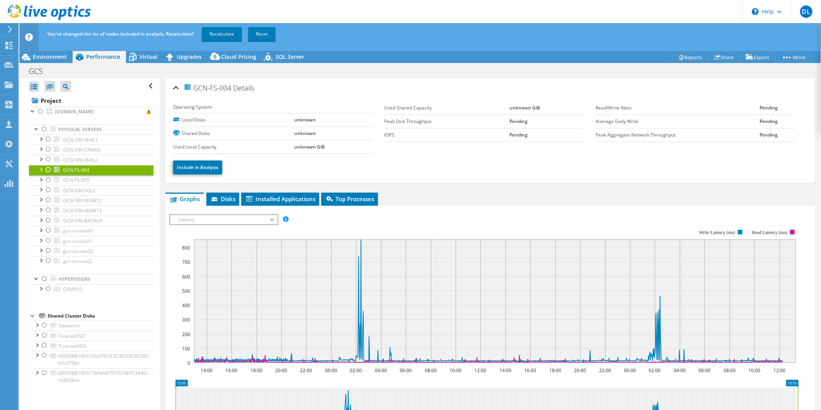
scroll to position [43, 0]
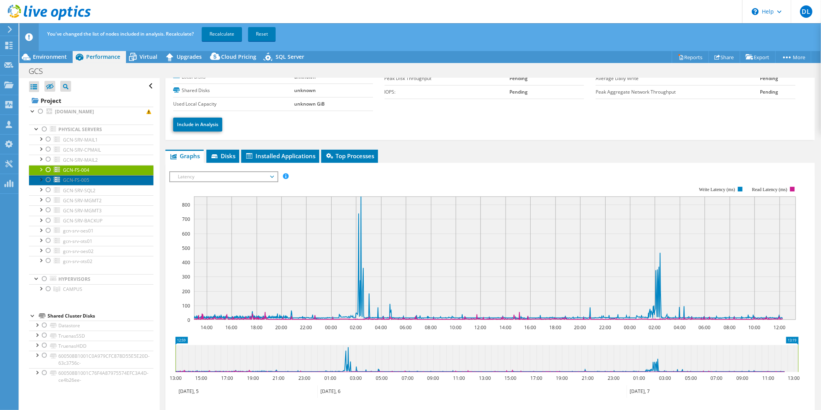
click at [78, 175] on link "GCN-FS-005" at bounding box center [91, 180] width 124 height 10
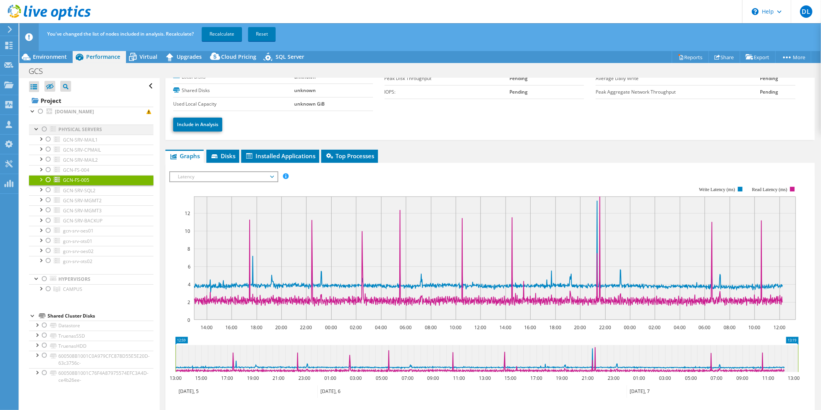
click at [44, 129] on div at bounding box center [45, 128] width 8 height 9
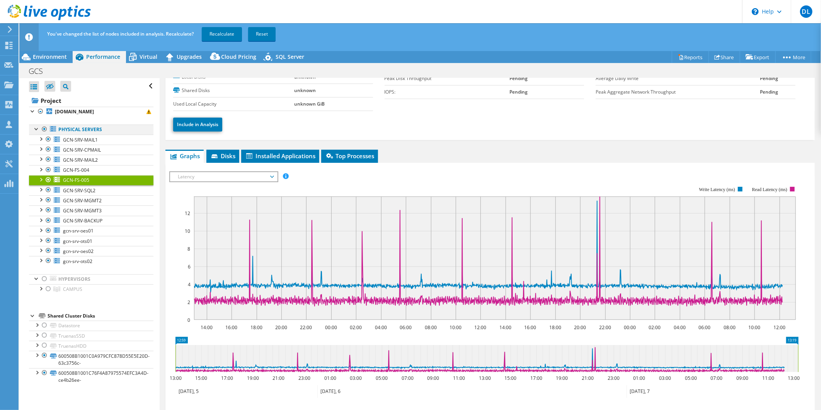
click at [44, 130] on div at bounding box center [45, 128] width 8 height 9
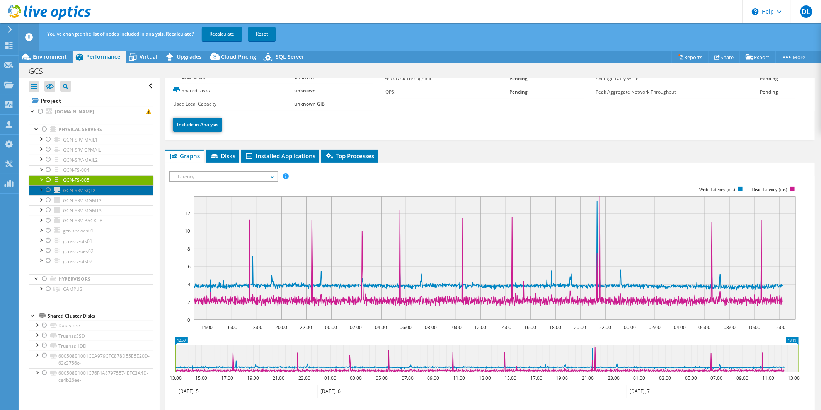
click at [82, 189] on span "GCN-SRV-SQL2" at bounding box center [79, 190] width 32 height 7
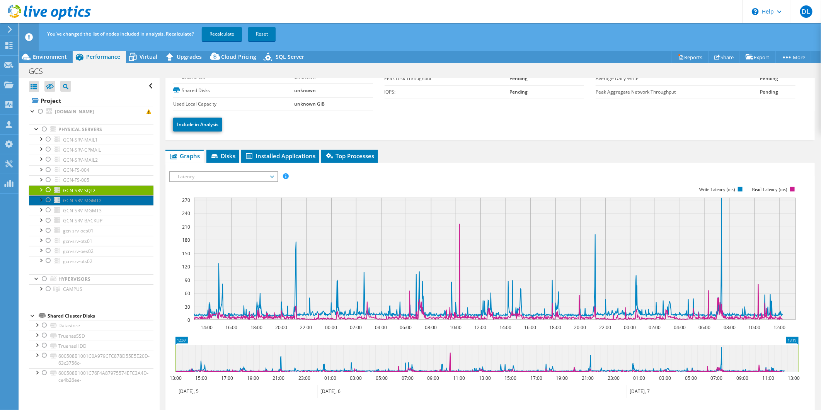
click at [93, 202] on span "GCN-SRV-MGMT2" at bounding box center [82, 200] width 39 height 7
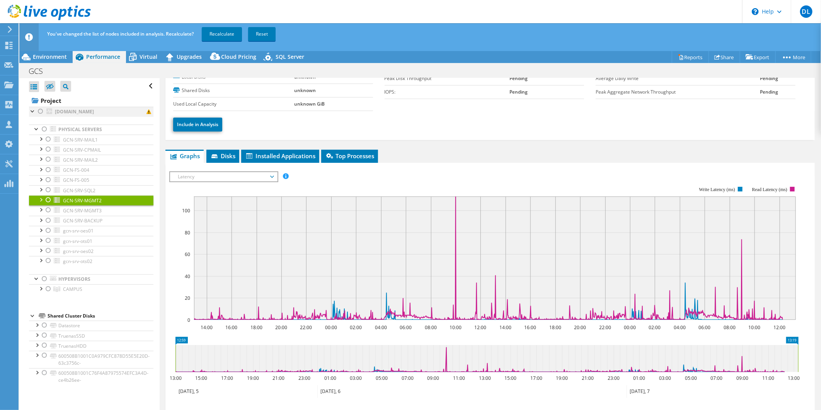
click at [40, 110] on div at bounding box center [41, 111] width 8 height 9
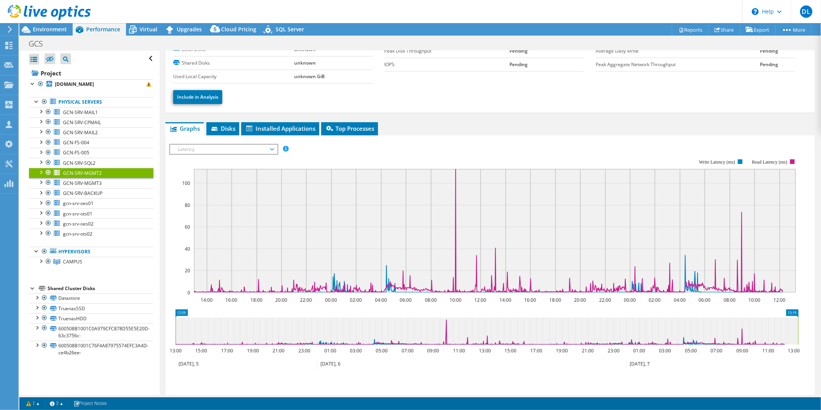
click at [216, 145] on span "Latency" at bounding box center [223, 148] width 99 height 9
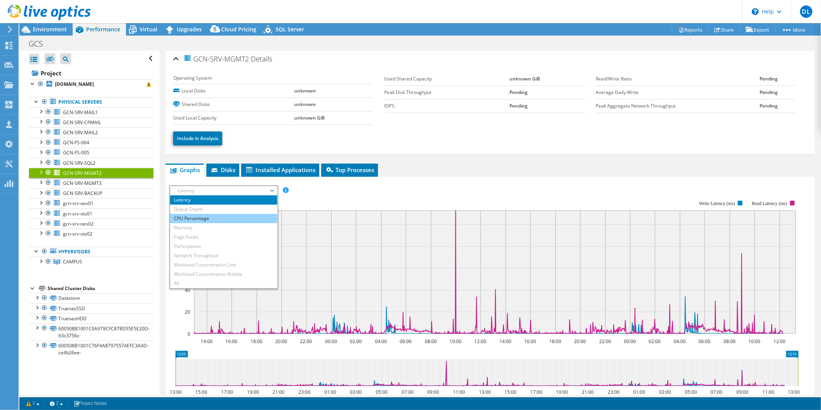
scroll to position [0, 0]
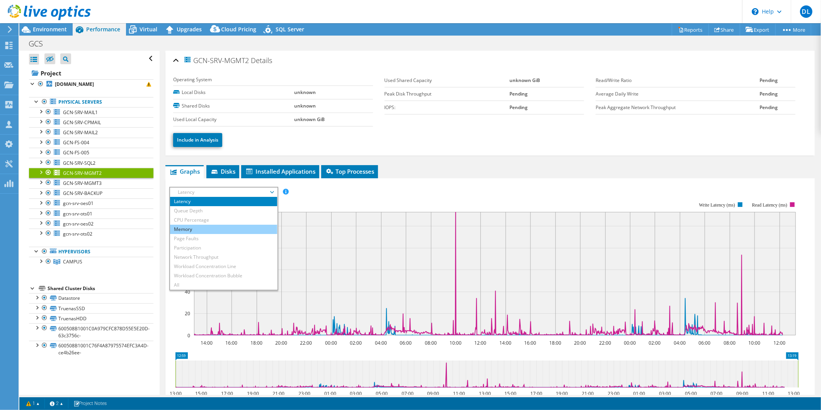
click at [191, 227] on li "Memory" at bounding box center [223, 228] width 107 height 9
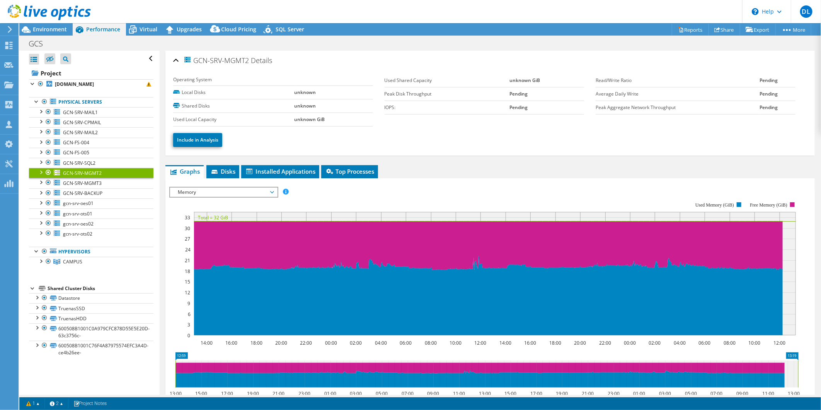
click at [225, 190] on span "Memory" at bounding box center [223, 191] width 99 height 9
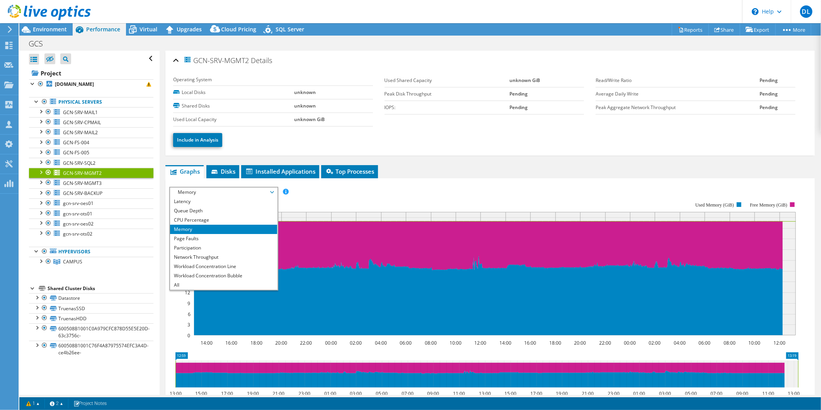
click at [495, 183] on div "IOPS Disk Throughput IO Size Latency Queue Depth CPU Percentage Memory Page Fau…" at bounding box center [489, 317] width 641 height 268
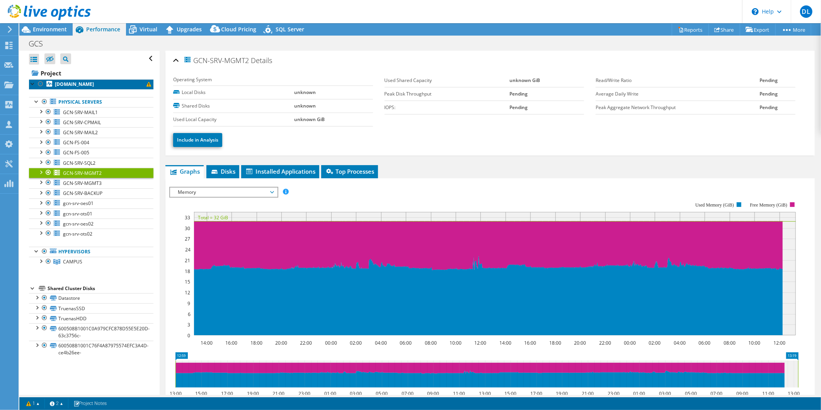
click at [71, 86] on b "[DOMAIN_NAME]" at bounding box center [74, 84] width 39 height 7
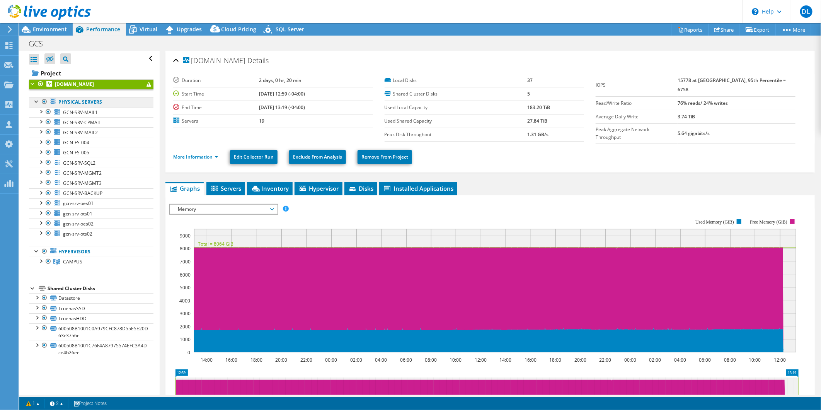
click at [83, 98] on link "Physical Servers" at bounding box center [91, 102] width 124 height 10
click at [83, 100] on link "Physical Servers" at bounding box center [91, 102] width 124 height 10
click at [60, 102] on link "Physical Servers" at bounding box center [91, 102] width 124 height 10
click at [44, 103] on div at bounding box center [45, 101] width 8 height 9
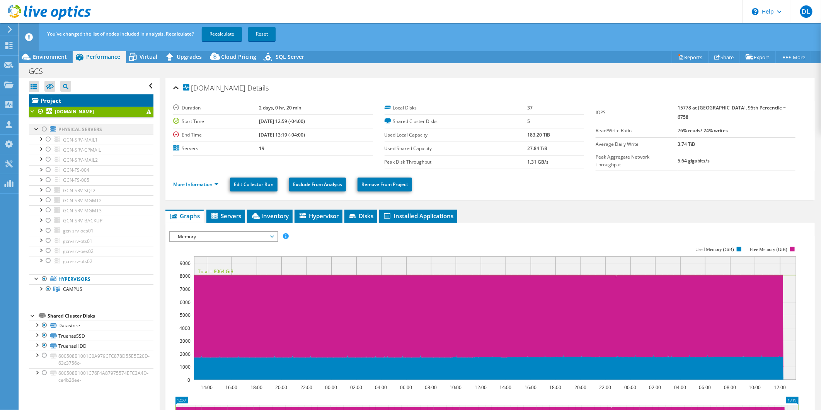
click at [44, 103] on link "Project" at bounding box center [91, 100] width 124 height 12
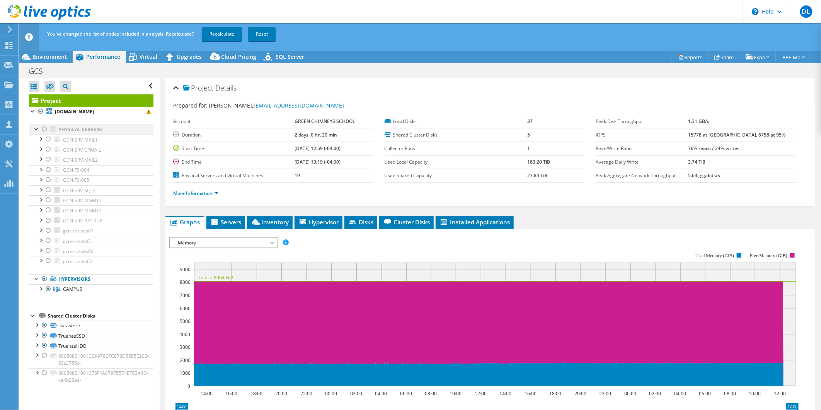
click at [44, 127] on div at bounding box center [45, 128] width 8 height 9
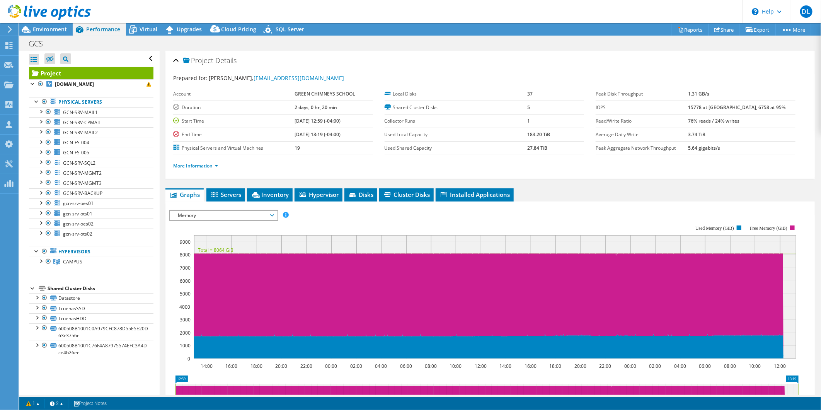
click at [232, 206] on div "IOPS Disk Throughput IO Size Latency Queue Depth CPU Percentage Memory Page Fau…" at bounding box center [489, 340] width 641 height 268
click at [233, 211] on span "Memory" at bounding box center [223, 215] width 99 height 9
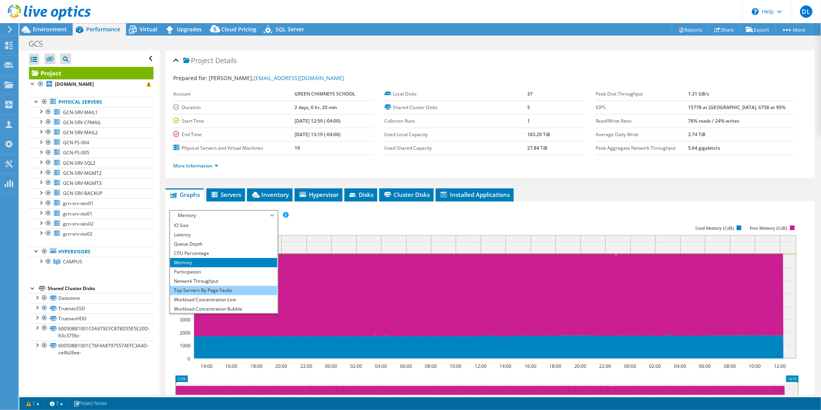
scroll to position [28, 0]
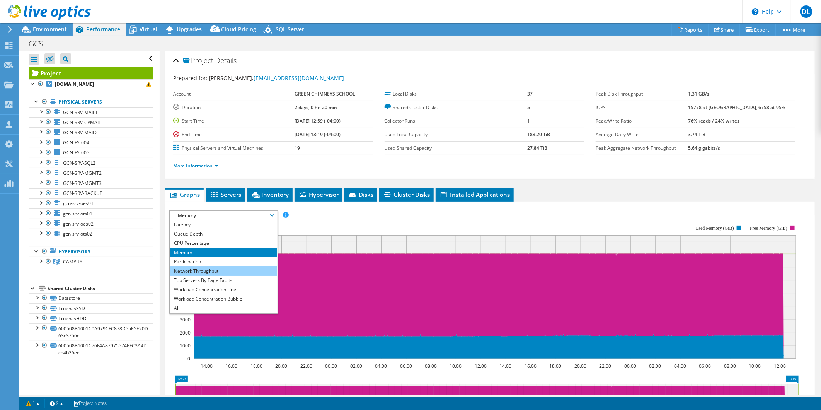
click at [221, 267] on li "Network Throughput" at bounding box center [223, 270] width 107 height 9
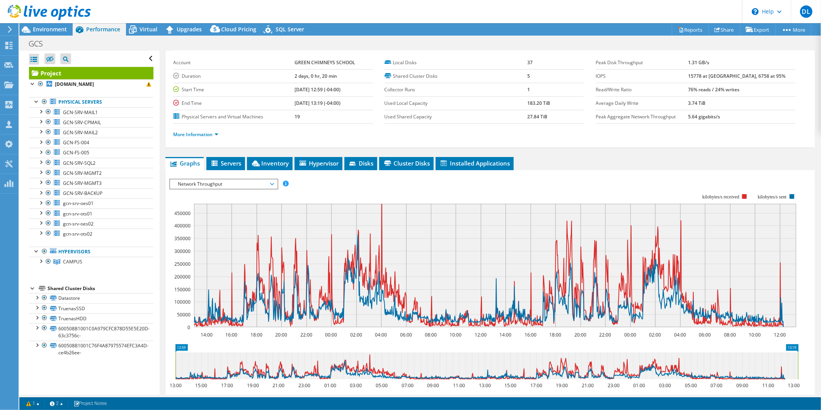
scroll to position [43, 0]
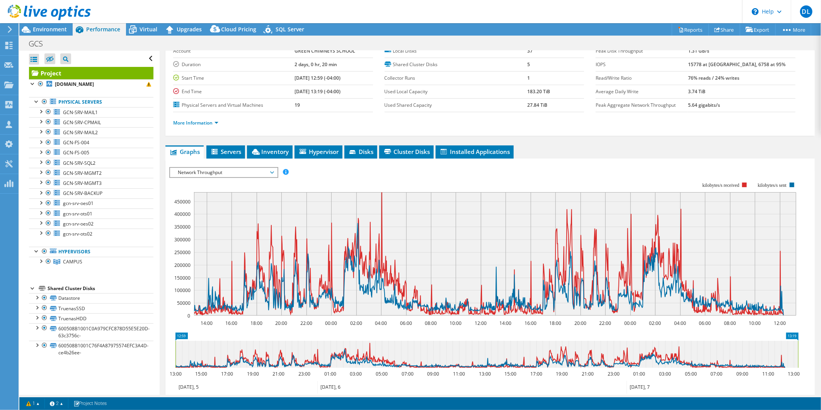
click at [248, 173] on span "Network Throughput" at bounding box center [223, 172] width 99 height 9
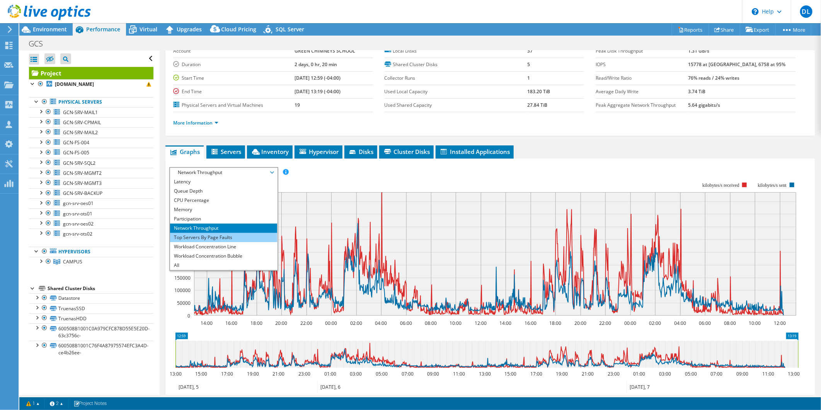
scroll to position [0, 0]
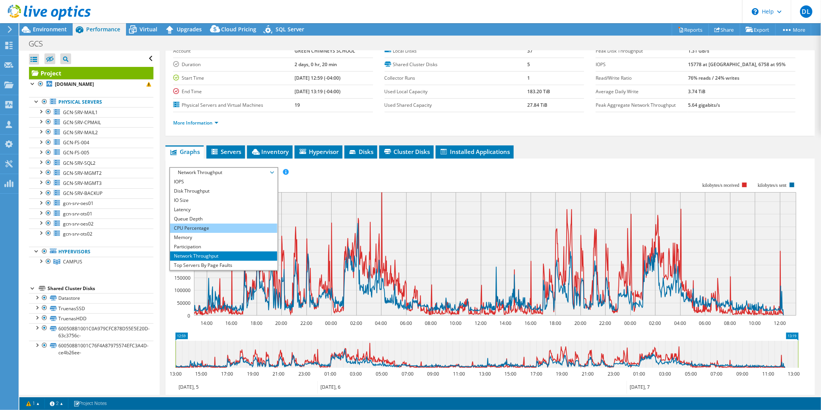
click at [210, 230] on li "CPU Percentage" at bounding box center [223, 227] width 107 height 9
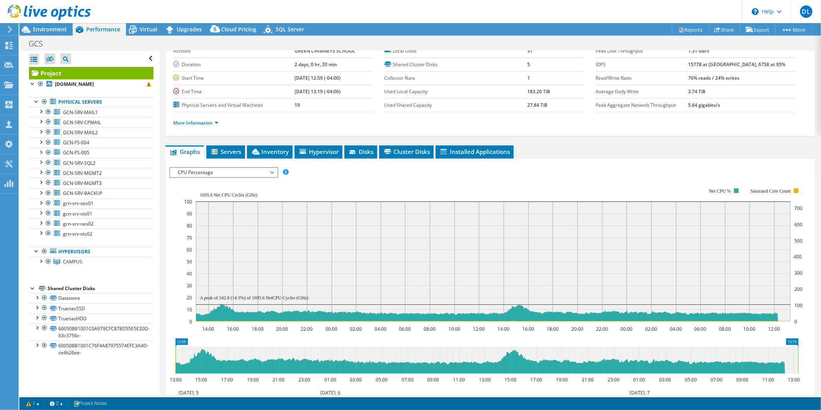
click at [204, 175] on span "CPU Percentage" at bounding box center [223, 172] width 99 height 9
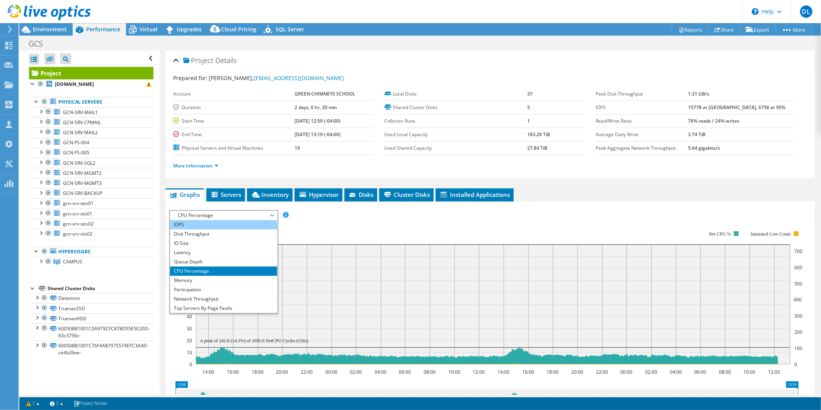
click at [218, 222] on li "IOPS" at bounding box center [223, 224] width 107 height 9
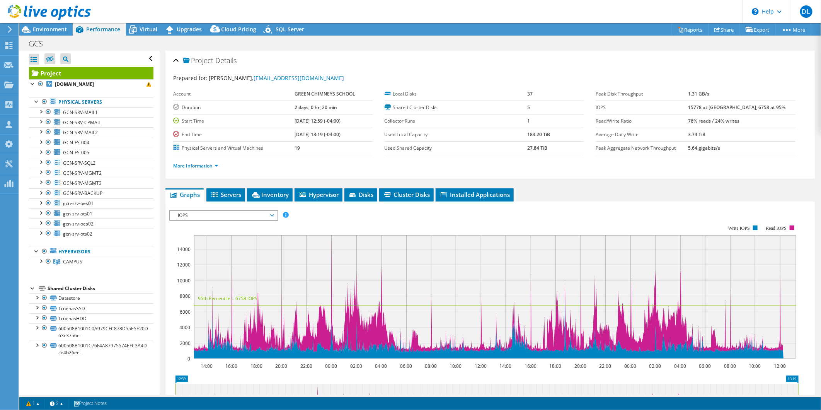
click at [263, 218] on div "IOPS IOPS Disk Throughput IO Size Latency Queue Depth CPU Percentage Memory Pag…" at bounding box center [223, 215] width 109 height 11
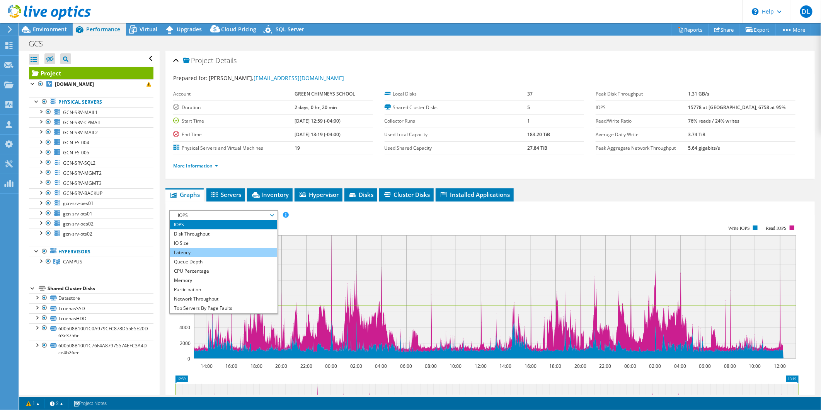
click at [222, 251] on li "Latency" at bounding box center [223, 252] width 107 height 9
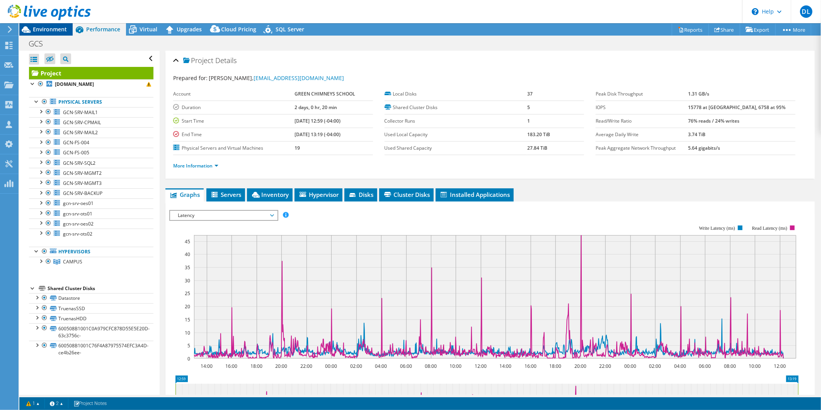
click at [49, 27] on span "Environment" at bounding box center [50, 28] width 34 height 7
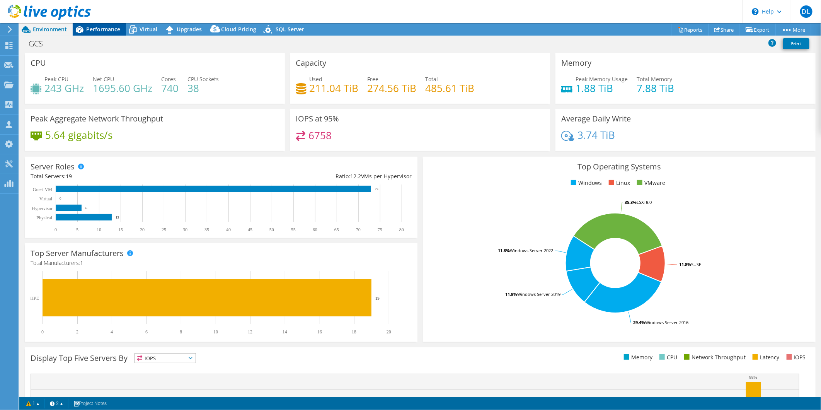
drag, startPoint x: 111, startPoint y: 33, endPoint x: 109, endPoint y: 30, distance: 4.2
click at [111, 32] on div "Performance" at bounding box center [99, 29] width 53 height 12
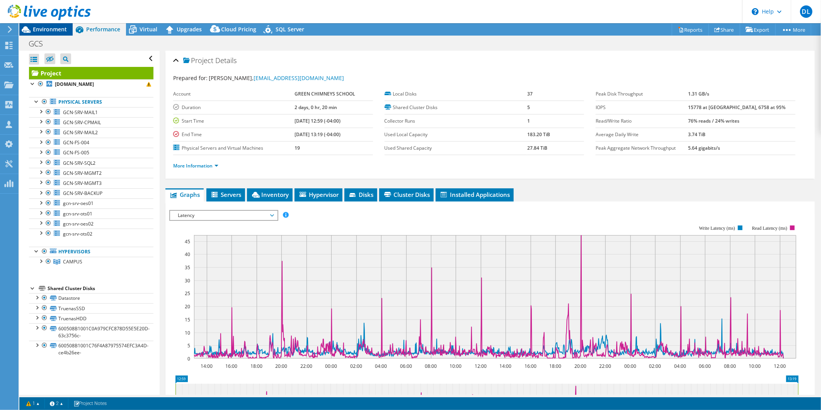
click at [64, 33] on div "Environment" at bounding box center [45, 29] width 53 height 12
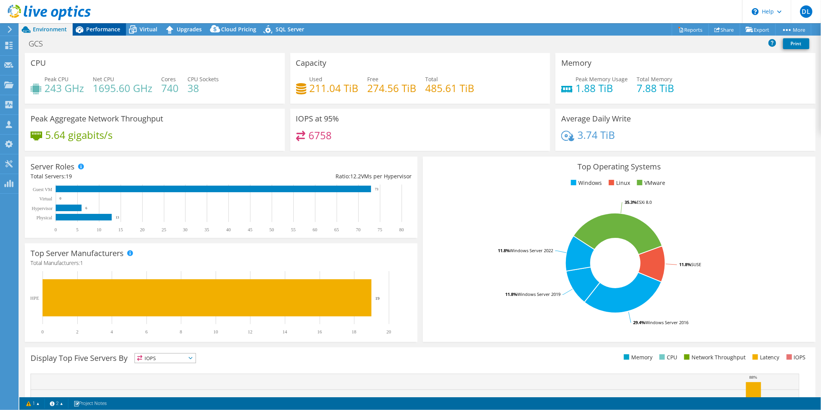
click at [102, 33] on div "Performance" at bounding box center [99, 29] width 53 height 12
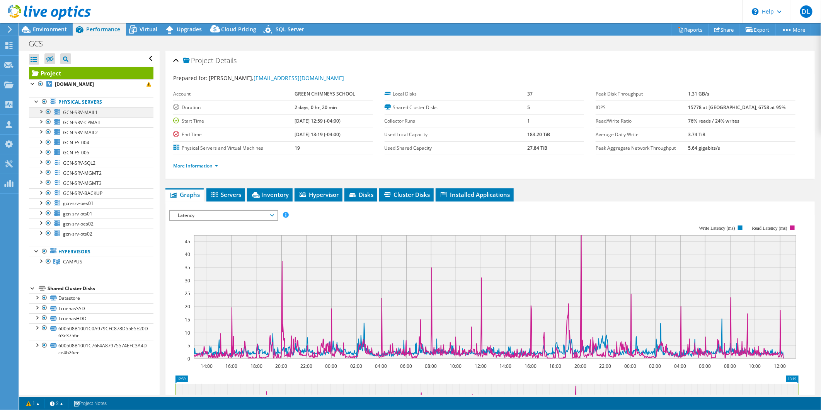
click at [42, 114] on div at bounding box center [41, 111] width 8 height 8
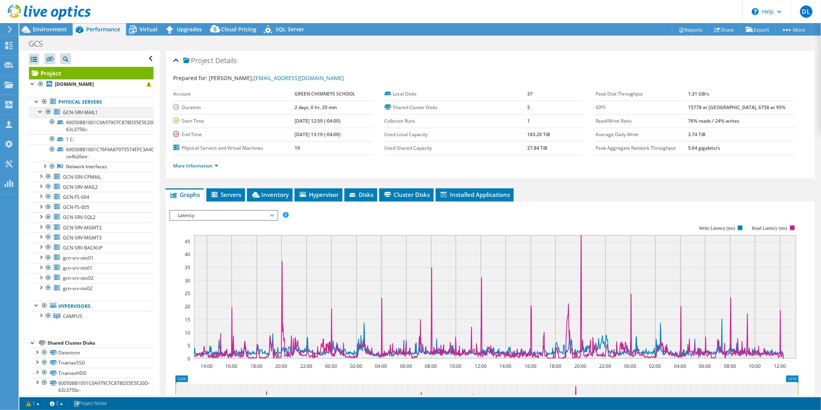
click at [42, 114] on div at bounding box center [41, 111] width 8 height 8
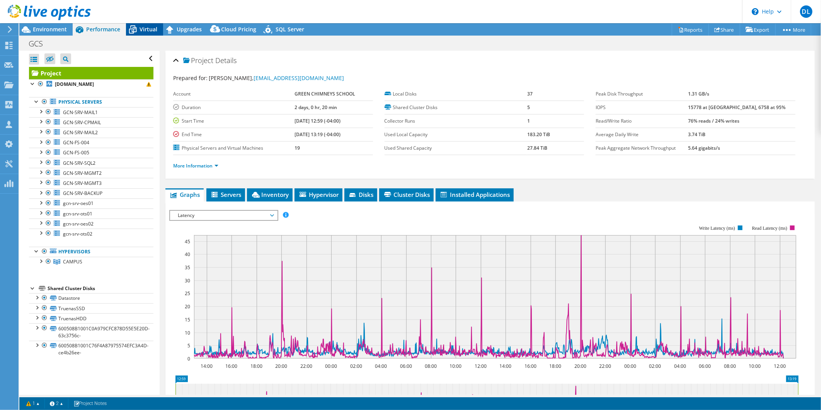
click at [148, 24] on div "Virtual" at bounding box center [144, 29] width 37 height 12
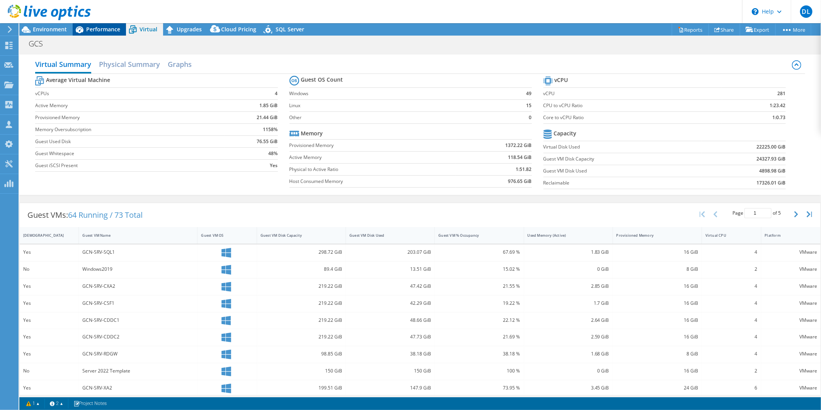
click at [97, 24] on div "Performance" at bounding box center [99, 29] width 53 height 12
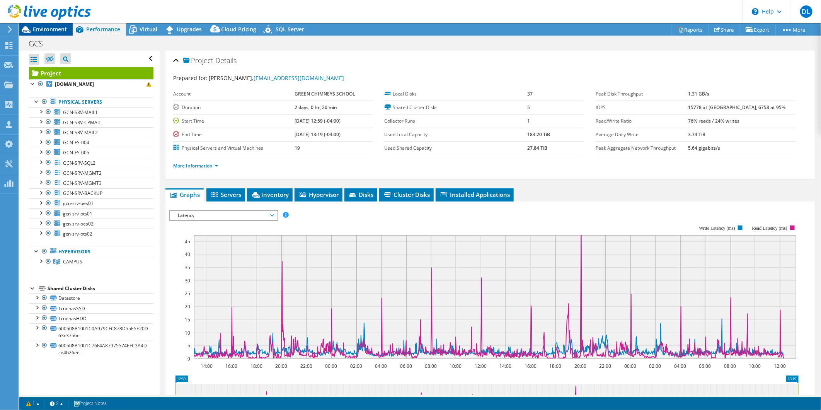
click at [43, 26] on span "Environment" at bounding box center [50, 28] width 34 height 7
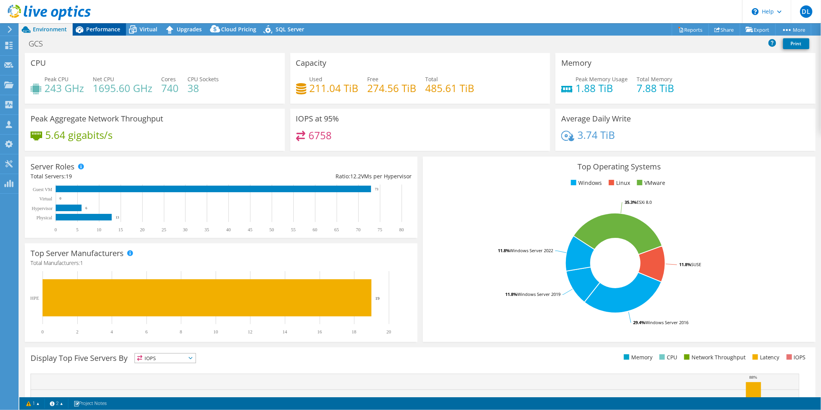
click at [106, 29] on span "Performance" at bounding box center [103, 28] width 34 height 7
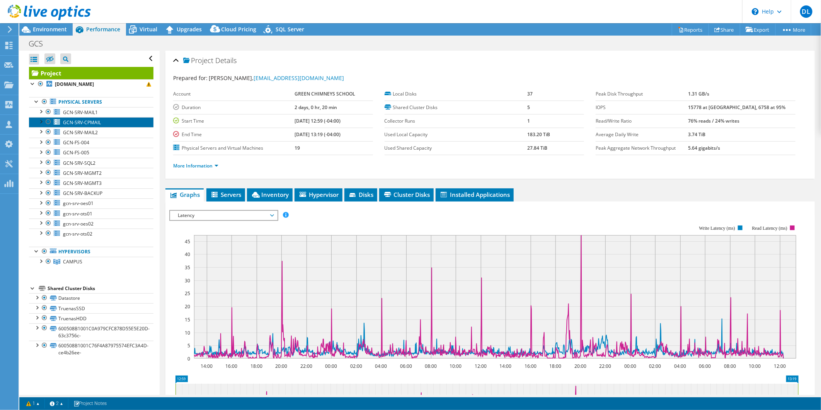
click at [106, 124] on link "GCN-SRV-CPMAIL" at bounding box center [91, 122] width 124 height 10
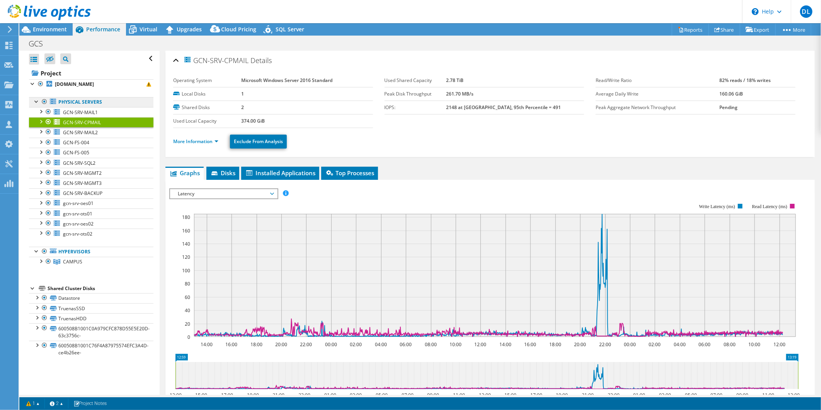
click at [74, 101] on link "Physical Servers" at bounding box center [91, 102] width 124 height 10
click at [82, 259] on link "CAMPUS" at bounding box center [91, 262] width 124 height 10
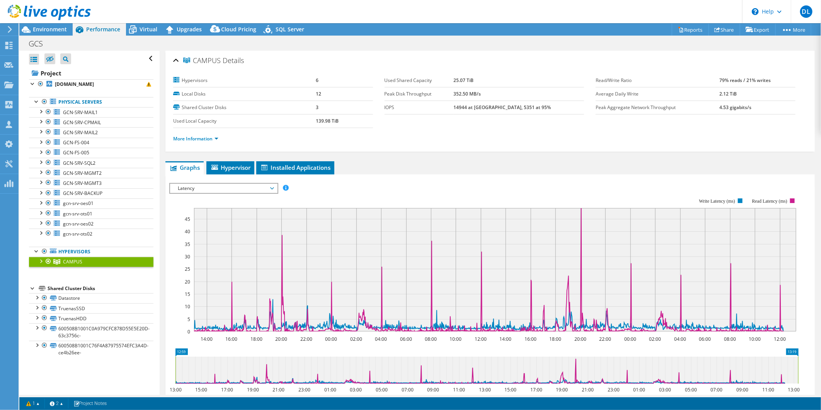
click at [42, 261] on div at bounding box center [41, 261] width 8 height 8
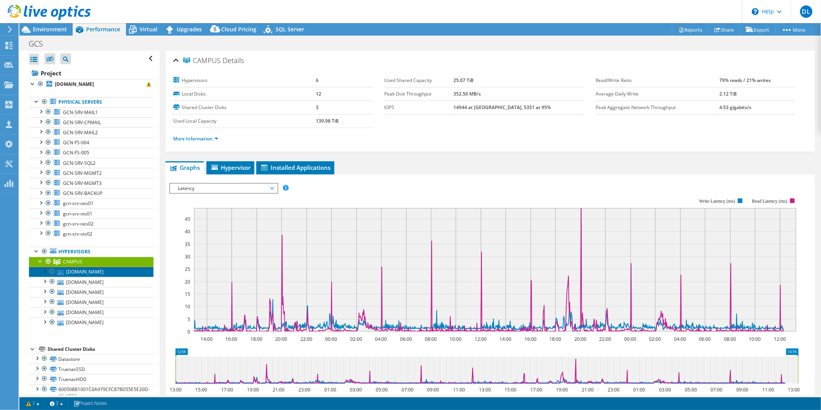
click at [92, 277] on link "[DOMAIN_NAME]" at bounding box center [91, 272] width 124 height 10
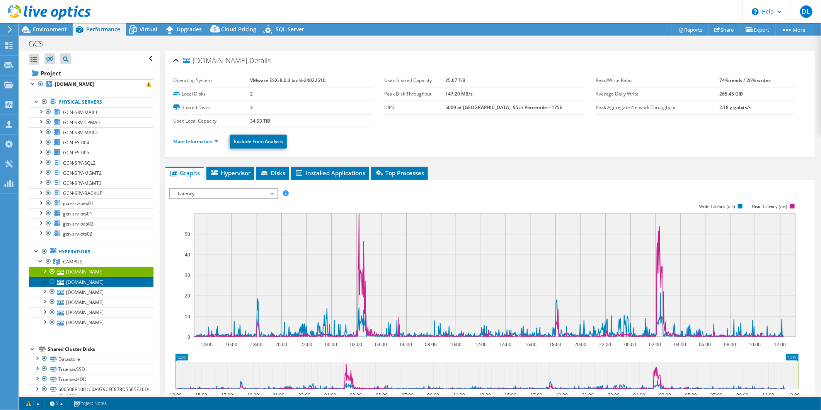
click at [99, 287] on link "[DOMAIN_NAME]" at bounding box center [91, 282] width 124 height 10
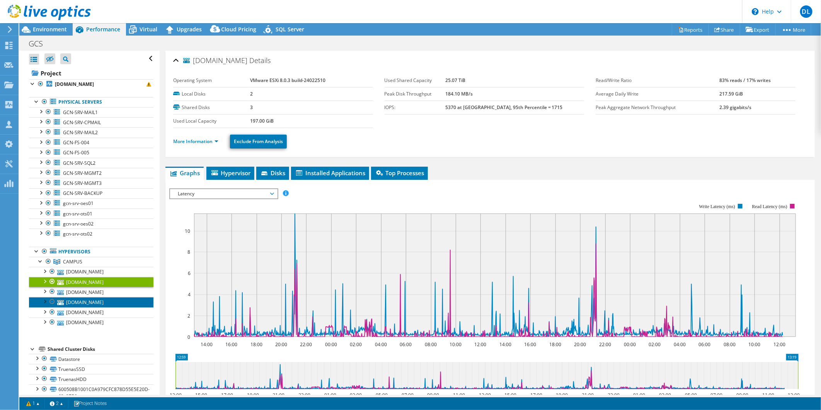
click at [97, 307] on link "[DOMAIN_NAME]" at bounding box center [91, 302] width 124 height 10
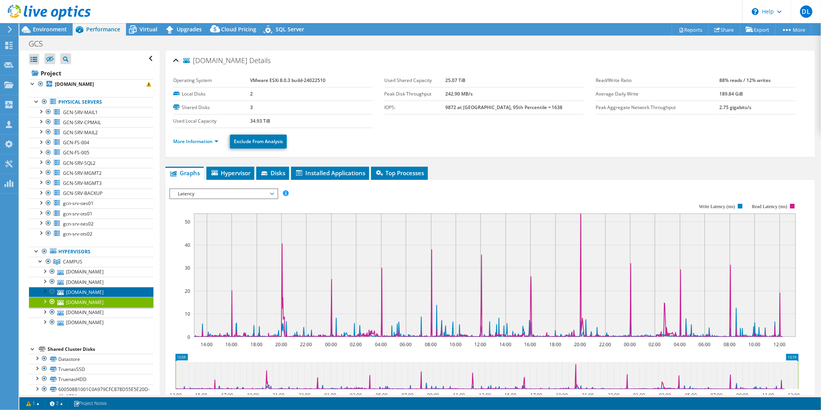
click at [98, 297] on link "[DOMAIN_NAME]" at bounding box center [91, 292] width 124 height 10
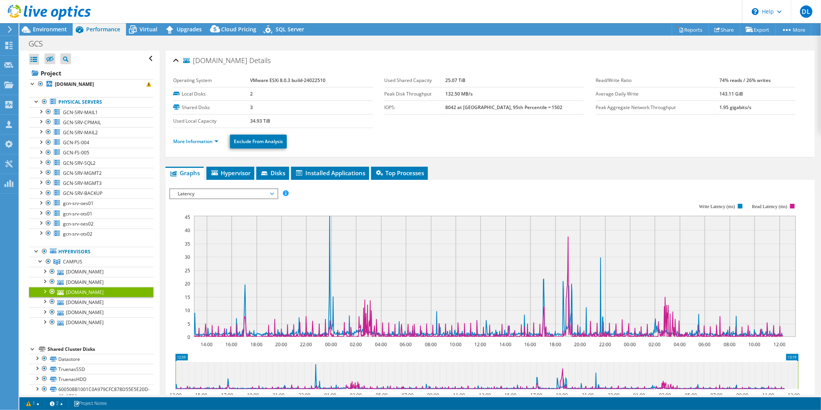
click at [769, 53] on div "[DOMAIN_NAME] Details" at bounding box center [490, 61] width 634 height 17
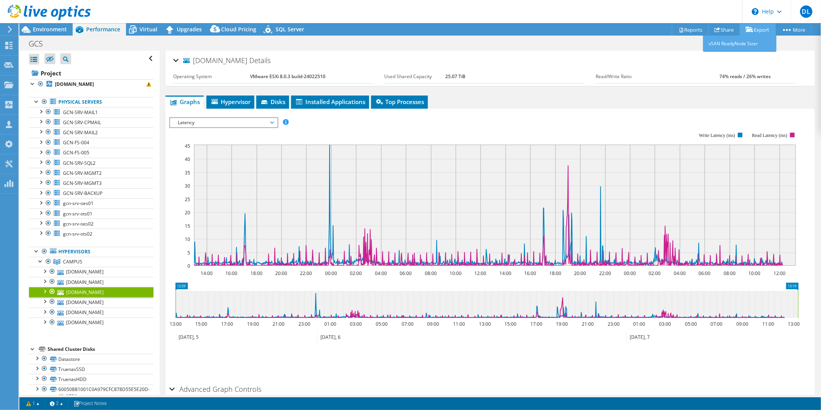
click at [763, 32] on link "Export" at bounding box center [757, 30] width 36 height 12
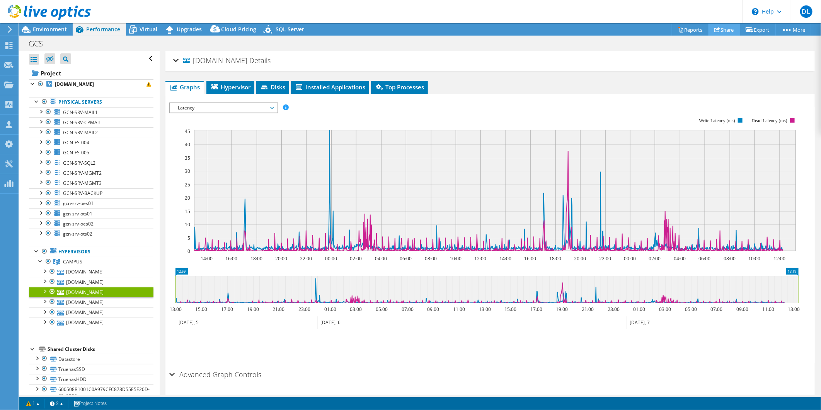
click at [719, 30] on link "Share" at bounding box center [724, 30] width 32 height 12
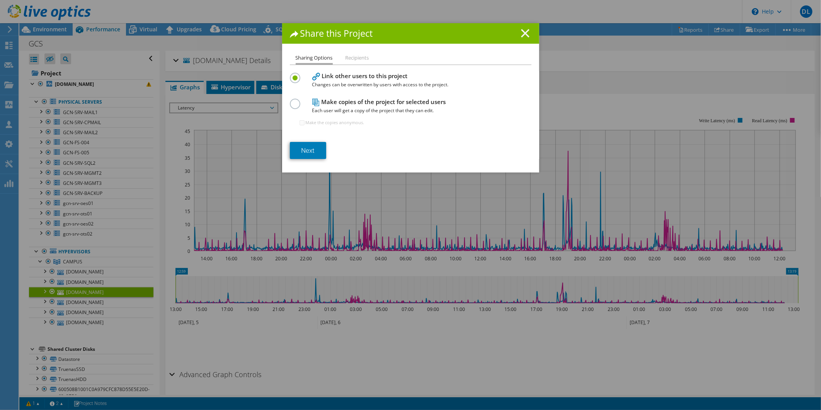
click at [521, 32] on line at bounding box center [525, 33] width 8 height 8
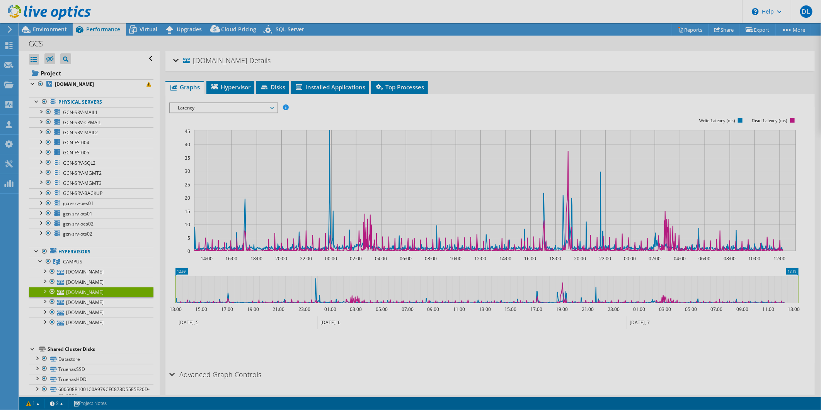
click at [785, 25] on div "This project has been archived. No changes can be made, and graphs and summary …" at bounding box center [419, 216] width 801 height 386
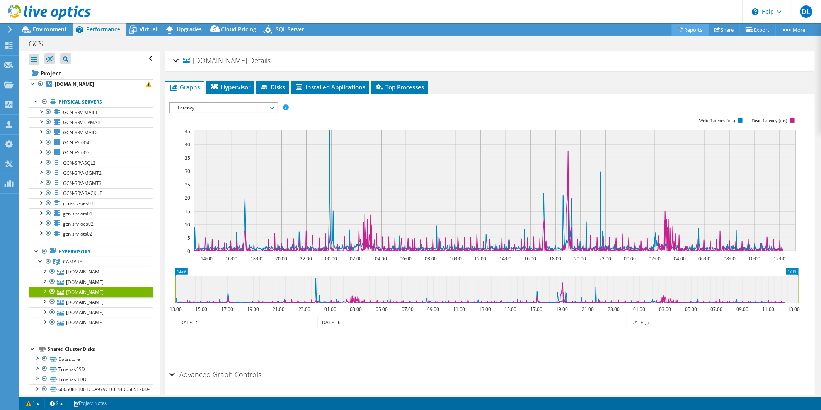
click at [685, 29] on link "Reports" at bounding box center [689, 30] width 37 height 12
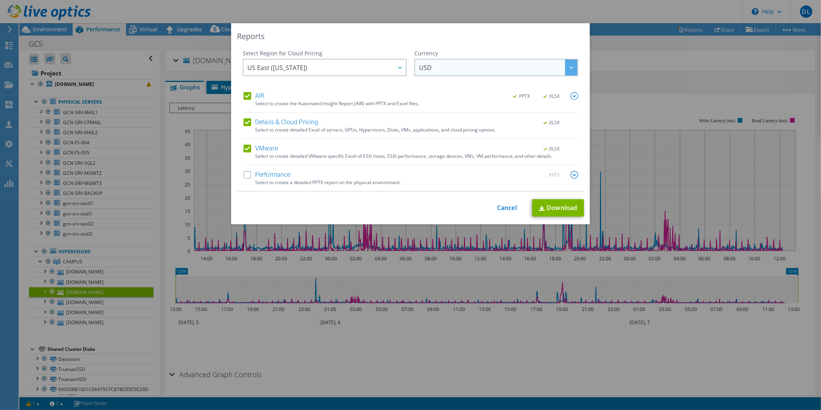
click at [462, 60] on span "USD" at bounding box center [498, 67] width 158 height 16
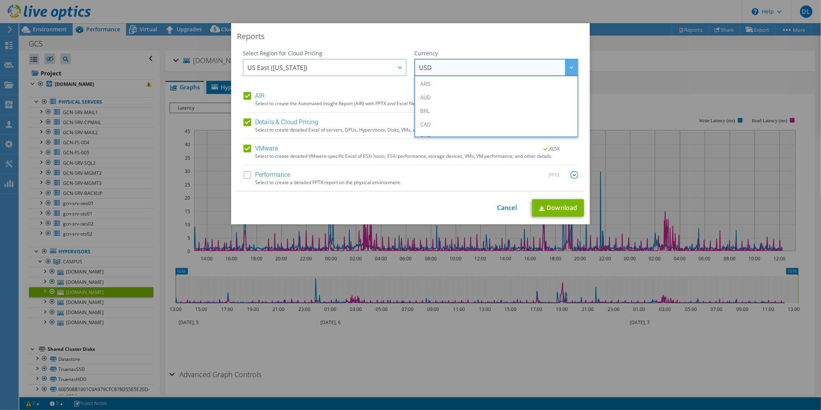
click at [462, 60] on span "USD" at bounding box center [498, 67] width 158 height 16
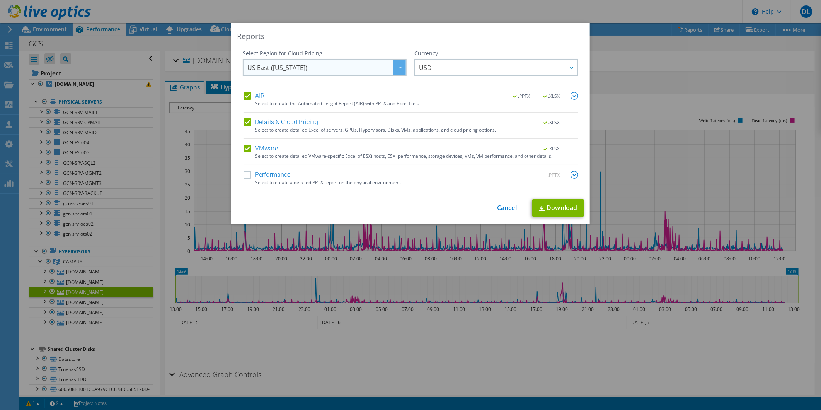
click at [297, 71] on span "US East ([US_STATE])" at bounding box center [326, 67] width 158 height 16
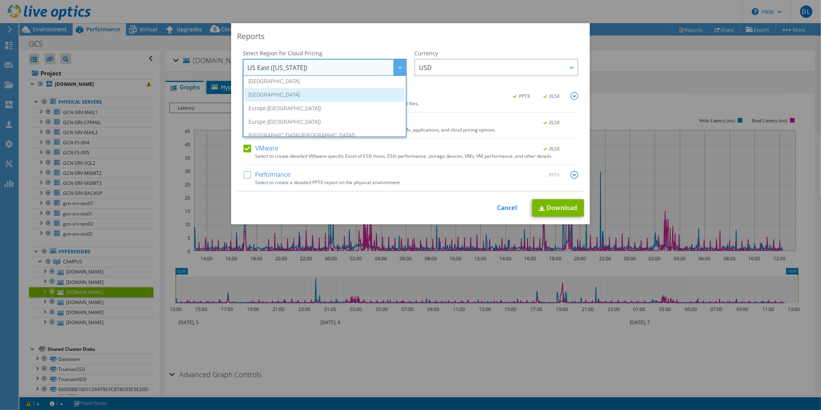
scroll to position [86, 0]
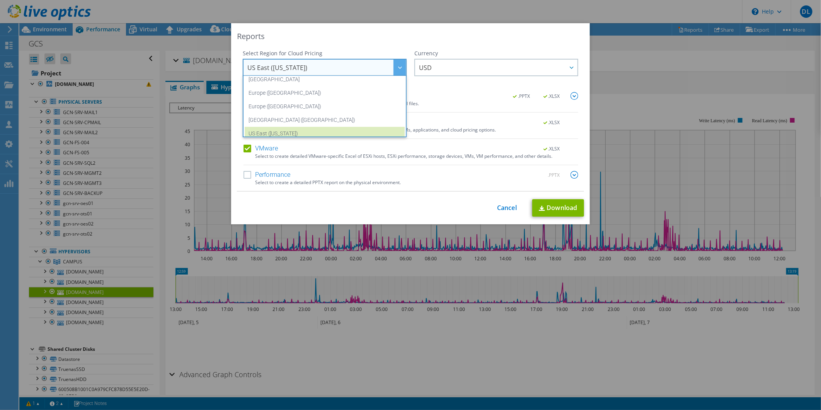
click at [348, 45] on div "Reports Select Region for Cloud Pricing Asia Pacific ([GEOGRAPHIC_DATA]) [GEOGR…" at bounding box center [410, 123] width 359 height 201
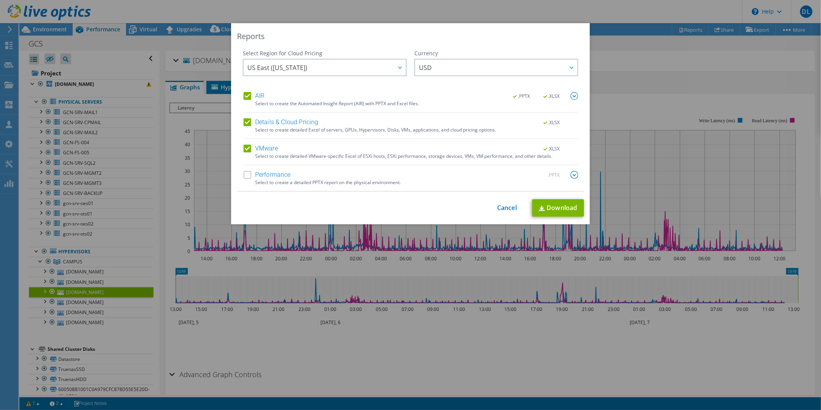
click at [252, 176] on label "Performance" at bounding box center [266, 175] width 47 height 8
click at [0, 0] on input "Performance" at bounding box center [0, 0] width 0 height 0
click at [547, 206] on link "Download" at bounding box center [558, 207] width 52 height 17
click at [389, 43] on div "Reports Select Region for Cloud Pricing Asia Pacific ([GEOGRAPHIC_DATA]) [GEOGR…" at bounding box center [410, 123] width 359 height 201
click at [505, 209] on link "Cancel" at bounding box center [507, 207] width 20 height 7
